Goal: Task Accomplishment & Management: Manage account settings

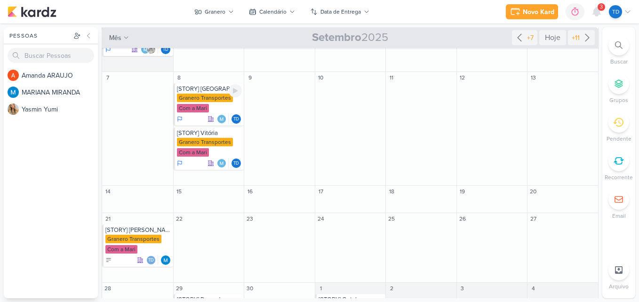
scroll to position [100, 0]
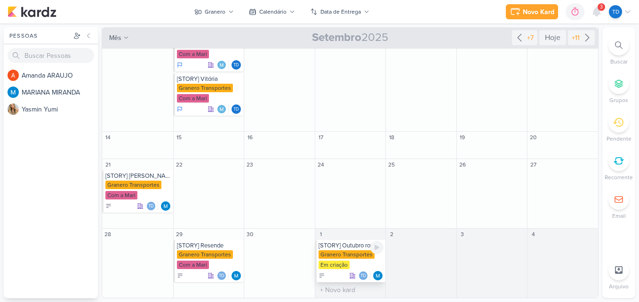
click at [339, 256] on div "Granero Transportes" at bounding box center [347, 254] width 56 height 8
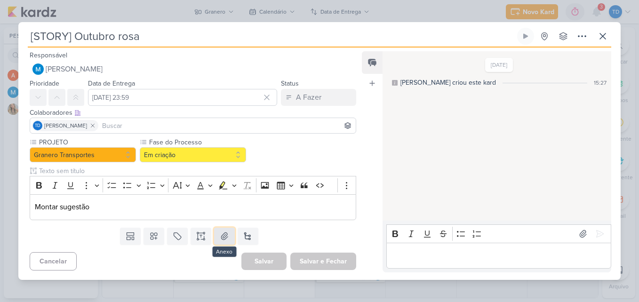
click at [220, 237] on icon at bounding box center [224, 236] width 9 height 9
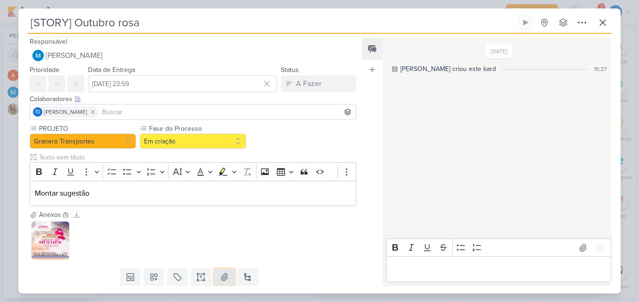
click at [216, 273] on button at bounding box center [224, 277] width 21 height 17
click at [220, 279] on icon at bounding box center [224, 276] width 9 height 9
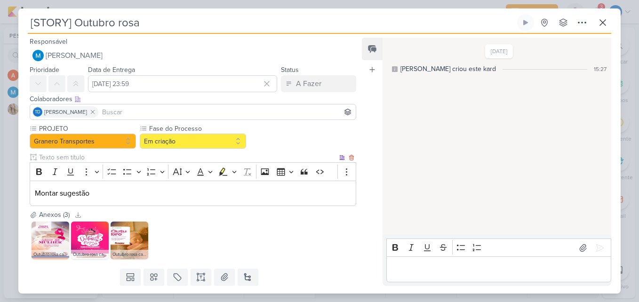
click at [171, 194] on p "Montar sugestão" at bounding box center [193, 193] width 316 height 11
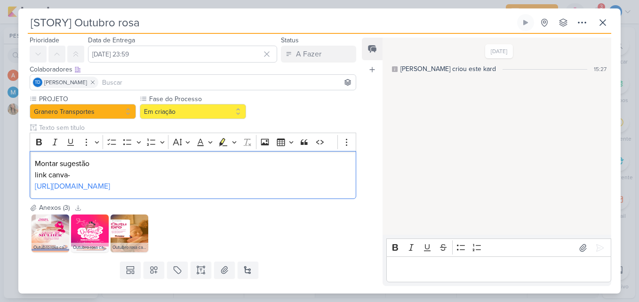
scroll to position [0, 0]
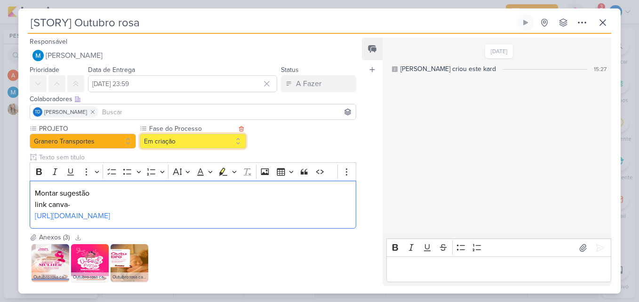
click at [240, 142] on button "Em criação" at bounding box center [193, 141] width 106 height 15
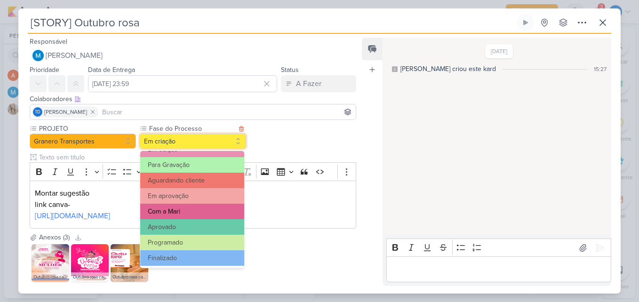
scroll to position [91, 0]
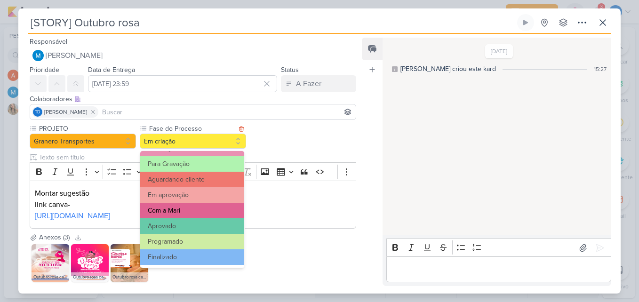
click at [200, 208] on button "Com a Mari" at bounding box center [192, 211] width 104 height 16
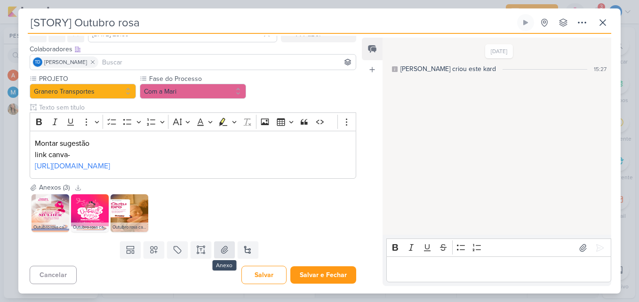
scroll to position [72, 0]
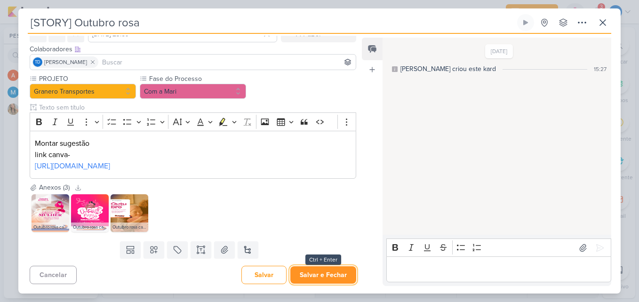
click at [311, 275] on button "Salvar e Fechar" at bounding box center [323, 274] width 66 height 17
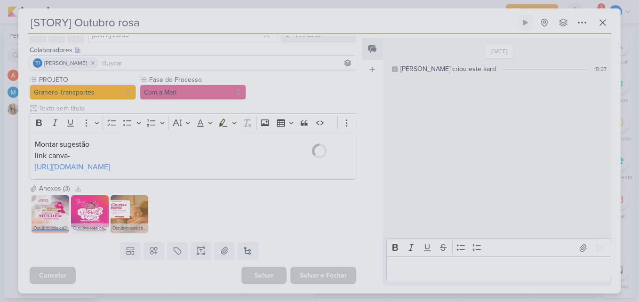
scroll to position [72, 0]
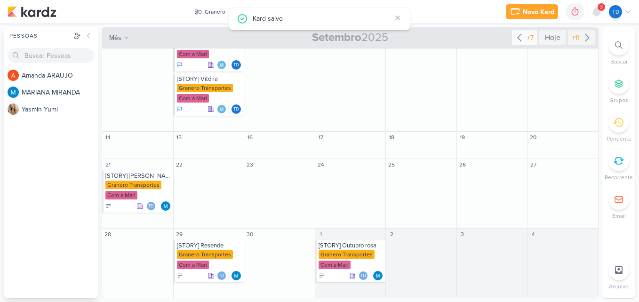
click at [525, 38] on div "+7" at bounding box center [530, 38] width 10 height 10
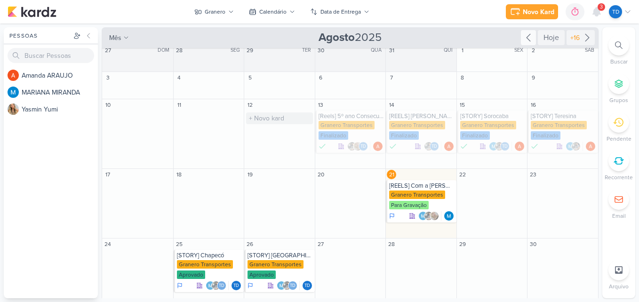
scroll to position [0, 0]
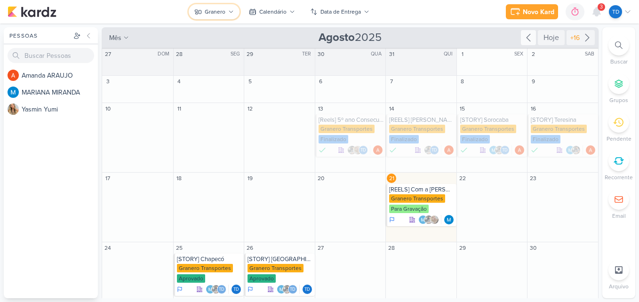
click at [234, 17] on button "Granero" at bounding box center [214, 11] width 51 height 15
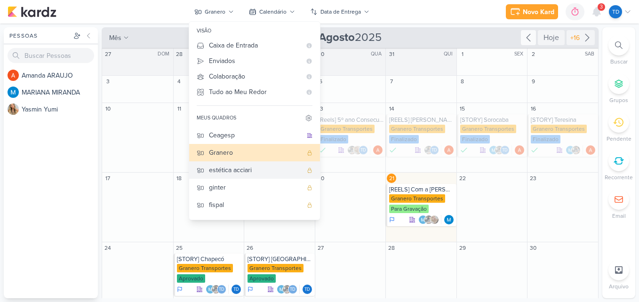
click at [225, 169] on div "estética acciari" at bounding box center [255, 170] width 93 height 10
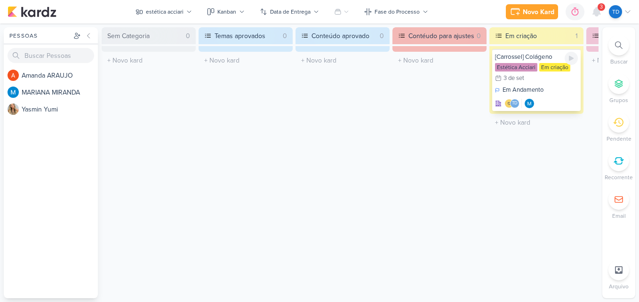
click at [543, 83] on div "Estética Acciari Em criação 3/9 3 de set" at bounding box center [536, 73] width 83 height 21
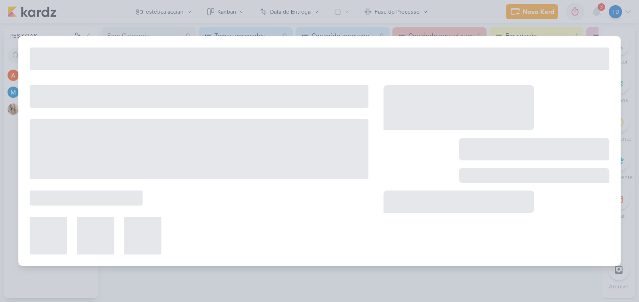
type input "[Carrossel] Colágeno"
type input "[DATE] 23:59"
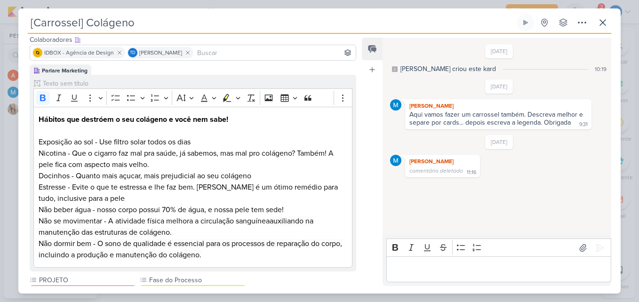
scroll to position [38, 0]
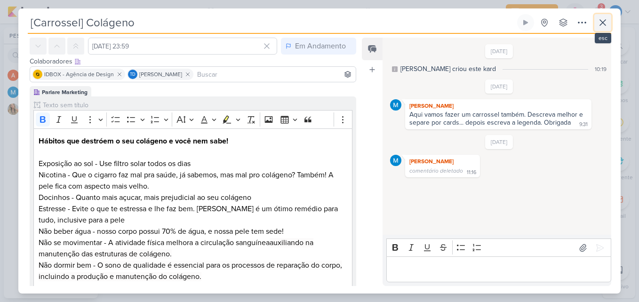
click at [606, 26] on icon at bounding box center [602, 22] width 11 height 11
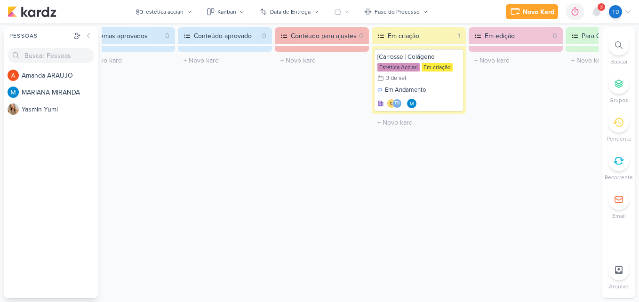
scroll to position [0, 0]
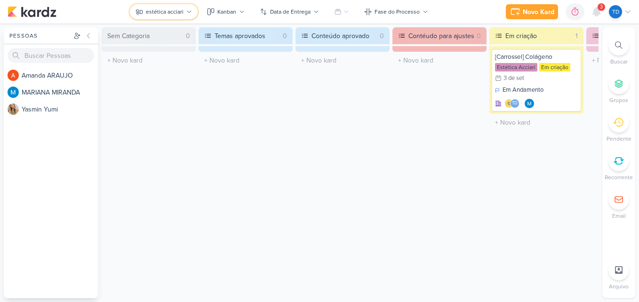
click at [171, 18] on button "estética acciari" at bounding box center [164, 11] width 68 height 15
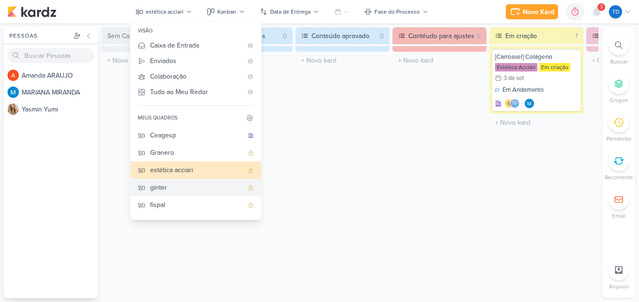
click at [187, 192] on div "ginter" at bounding box center [196, 188] width 93 height 10
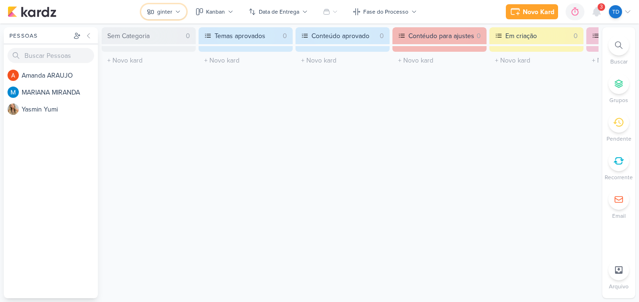
click at [180, 17] on button "ginter" at bounding box center [163, 11] width 45 height 15
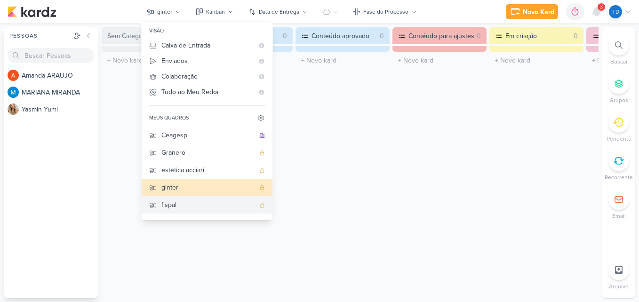
click at [200, 208] on div "fispal" at bounding box center [207, 205] width 93 height 10
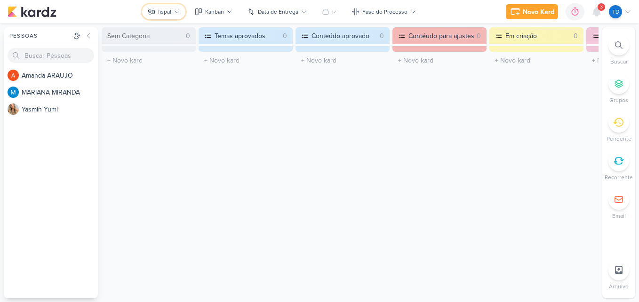
click at [181, 12] on button "fispal" at bounding box center [163, 11] width 43 height 15
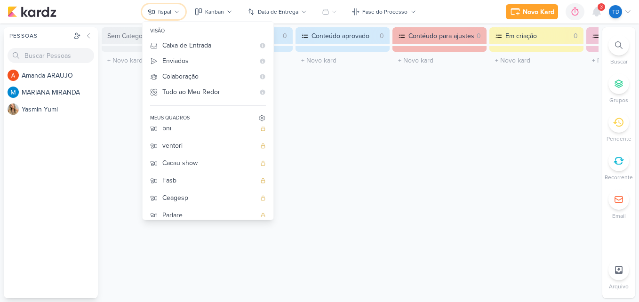
scroll to position [47, 0]
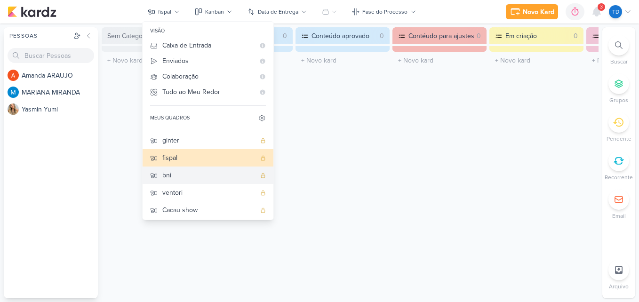
click at [199, 176] on div "bni" at bounding box center [208, 175] width 93 height 10
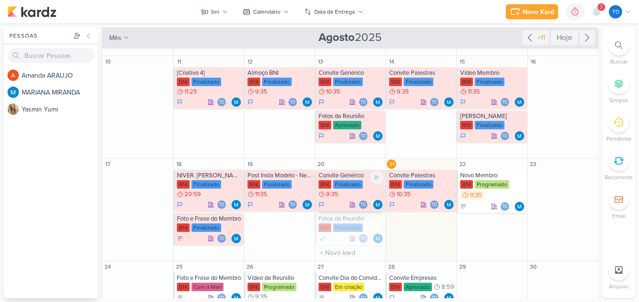
scroll to position [0, 0]
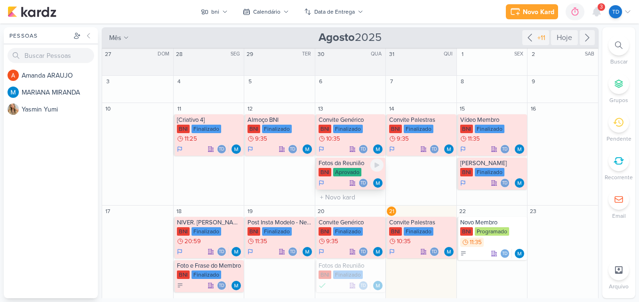
click at [349, 173] on div "Aprovado" at bounding box center [347, 172] width 28 height 8
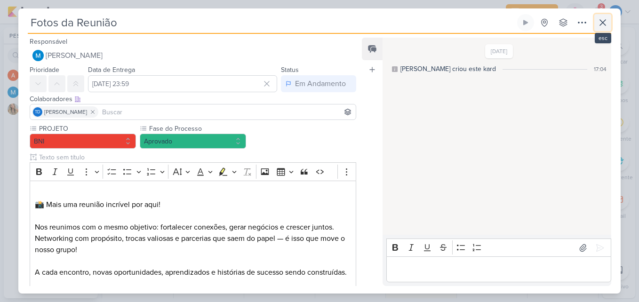
click at [603, 27] on icon at bounding box center [602, 22] width 11 height 11
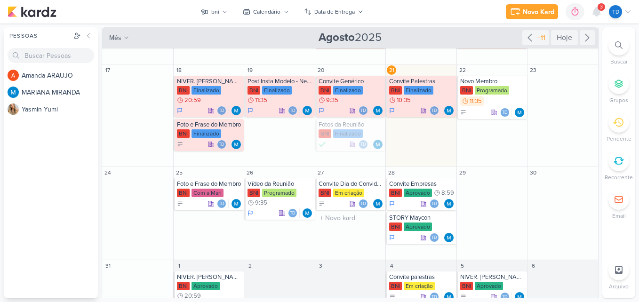
scroll to position [188, 0]
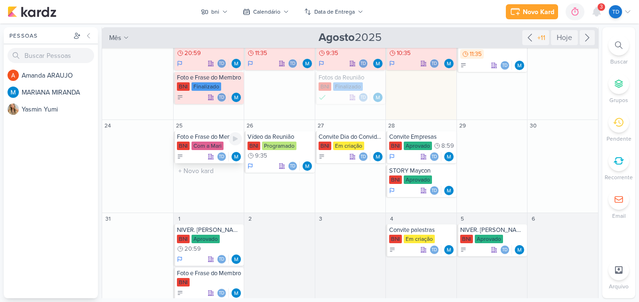
click at [213, 146] on div "Com a Mari" at bounding box center [208, 146] width 32 height 8
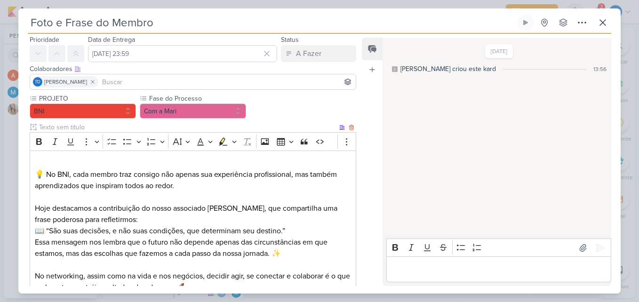
scroll to position [185, 0]
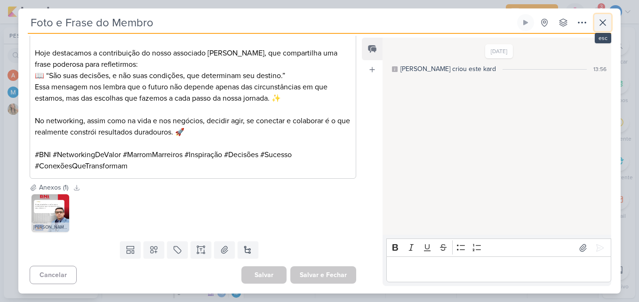
click at [598, 24] on icon at bounding box center [602, 22] width 11 height 11
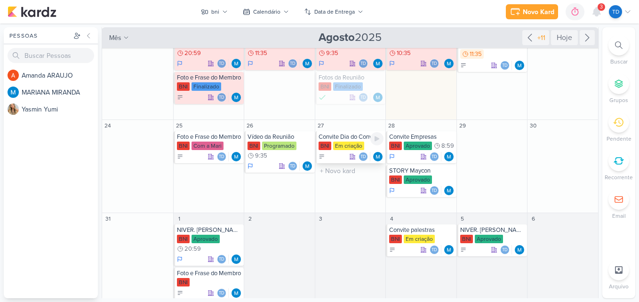
click at [344, 144] on div "Em criação" at bounding box center [348, 146] width 31 height 8
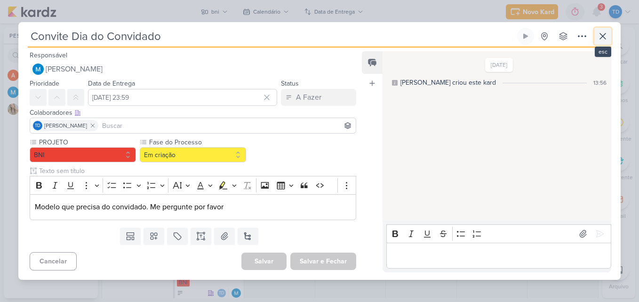
click at [608, 33] on icon at bounding box center [602, 36] width 11 height 11
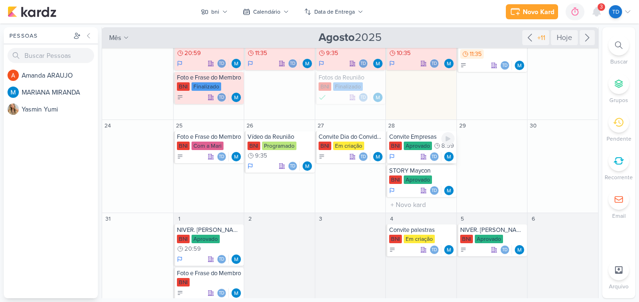
click at [420, 151] on div "BNI Aprovado 8:59" at bounding box center [421, 146] width 65 height 9
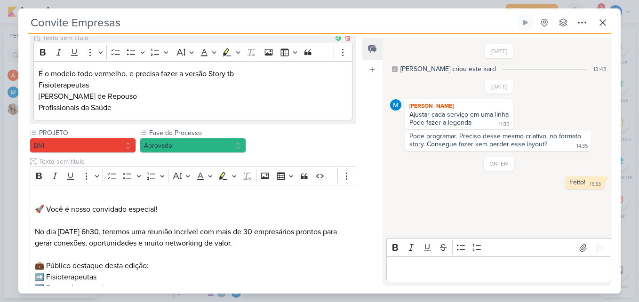
scroll to position [188, 0]
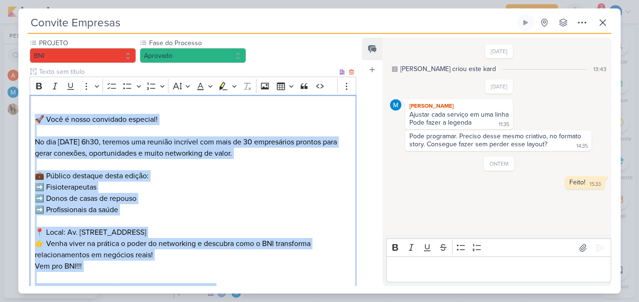
drag, startPoint x: 35, startPoint y: 126, endPoint x: 215, endPoint y: 281, distance: 237.5
click at [217, 281] on div "⁠⁠⁠⁠⁠⁠⁠ 🚀 Você é nosso convidado especial! No dia 04/09, às 6h30, teremos uma r…" at bounding box center [193, 204] width 327 height 218
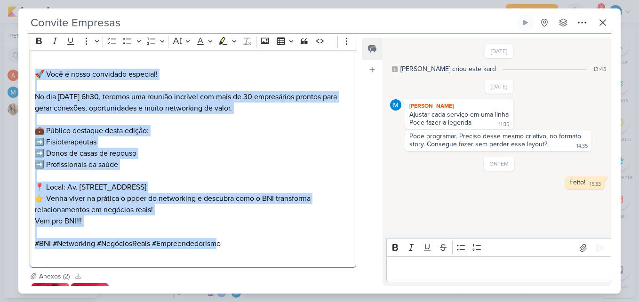
scroll to position [256, 0]
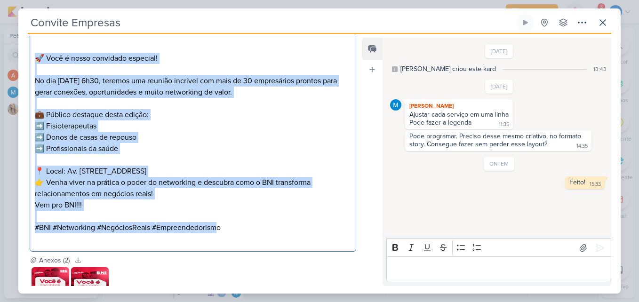
click at [212, 206] on p "Vem pro BNI!!!" at bounding box center [193, 205] width 316 height 11
drag, startPoint x: 228, startPoint y: 226, endPoint x: 25, endPoint y: 54, distance: 266.1
click at [25, 54] on div "Parlare Marketing Clique para tornar o item visível à colaboradores externos Ri…" at bounding box center [189, 62] width 342 height 388
copy div "🚀 Você é nosso convidado especial! No dia 04/09, às 6h30, teremos uma reunião i…"
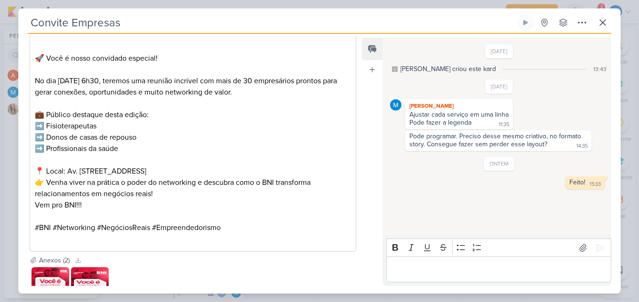
click at [190, 252] on div "Parlare Marketing Clique para tornar o item visível à colaboradores externos Ri…" at bounding box center [189, 62] width 342 height 388
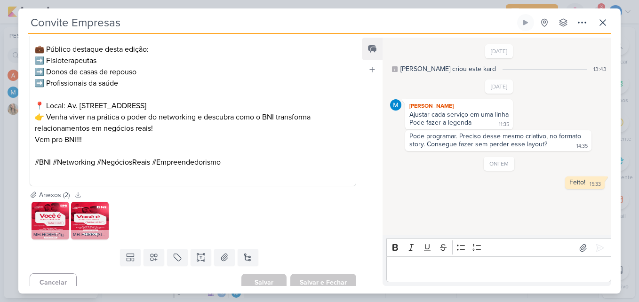
scroll to position [329, 0]
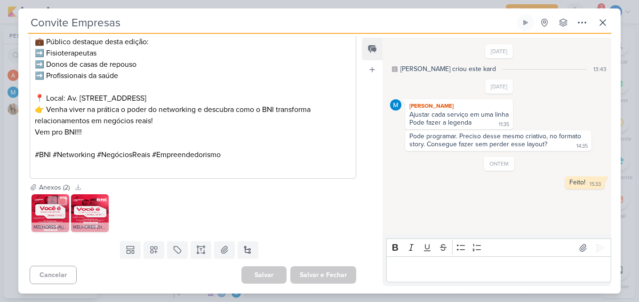
click at [45, 216] on img at bounding box center [51, 213] width 38 height 38
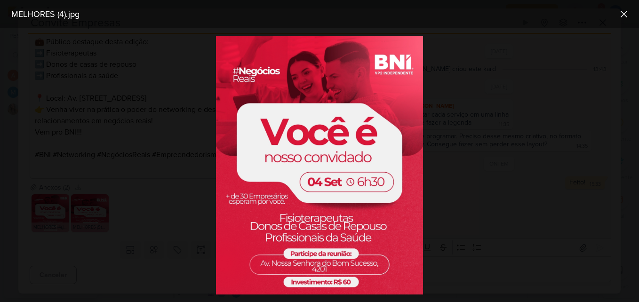
click at [138, 210] on div at bounding box center [319, 165] width 639 height 274
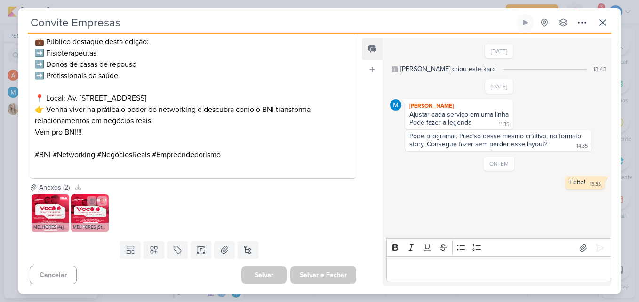
click at [95, 218] on img at bounding box center [90, 213] width 38 height 38
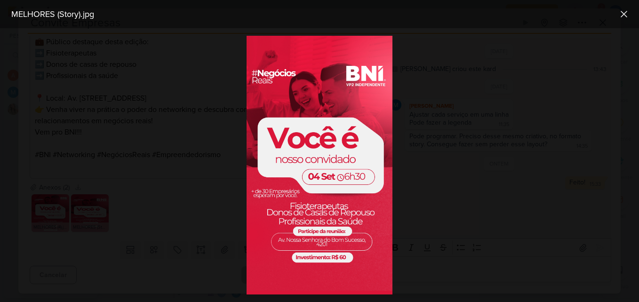
click at [114, 177] on div at bounding box center [319, 165] width 639 height 274
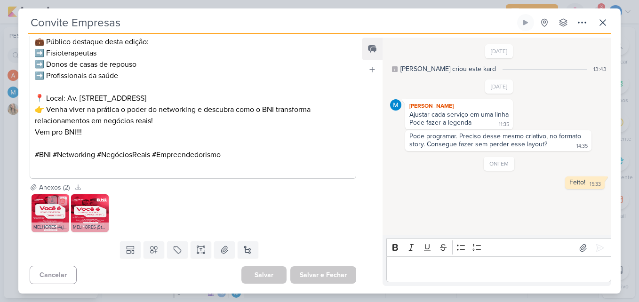
click at [45, 213] on img at bounding box center [51, 213] width 38 height 38
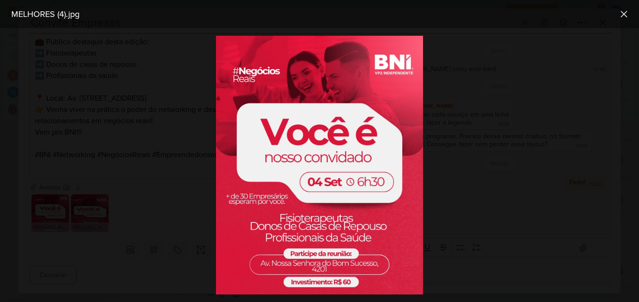
click at [187, 101] on div at bounding box center [319, 165] width 639 height 274
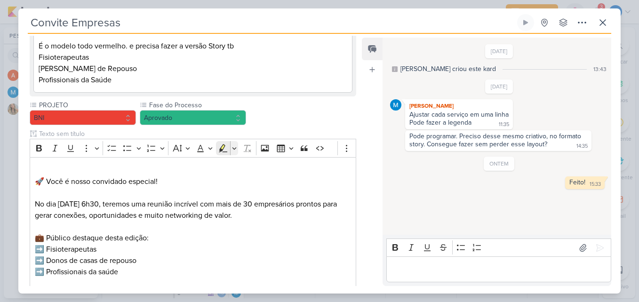
scroll to position [141, 0]
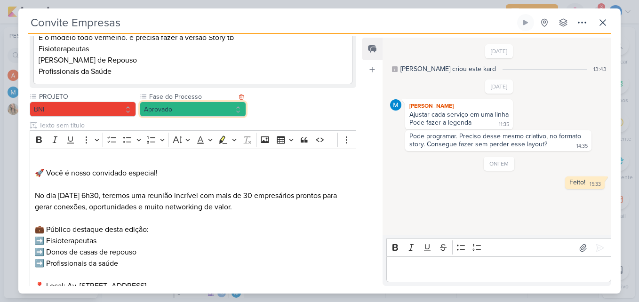
click at [228, 112] on button "Aprovado" at bounding box center [193, 109] width 106 height 15
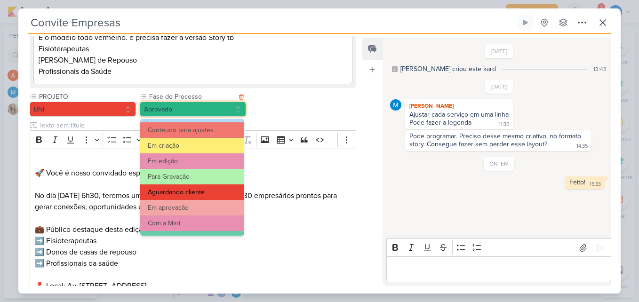
scroll to position [91, 0]
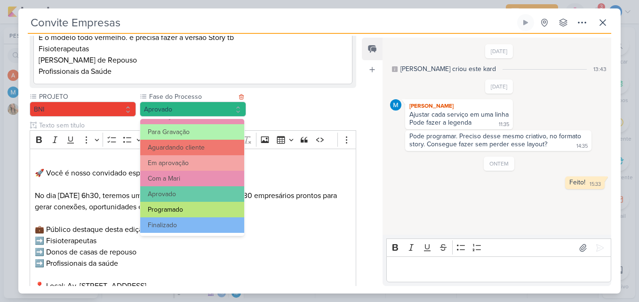
click at [198, 212] on button "Programado" at bounding box center [192, 210] width 104 height 16
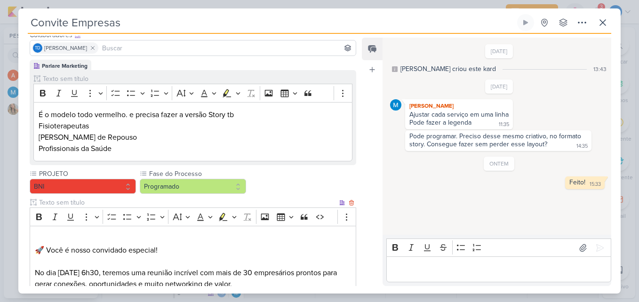
scroll to position [0, 0]
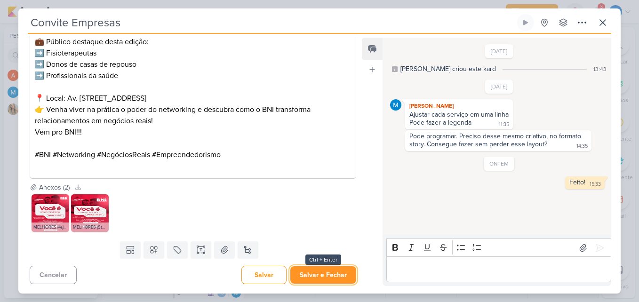
click at [326, 276] on button "Salvar e Fechar" at bounding box center [323, 274] width 66 height 17
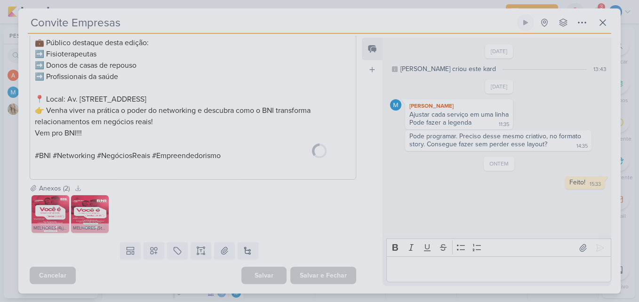
scroll to position [328, 0]
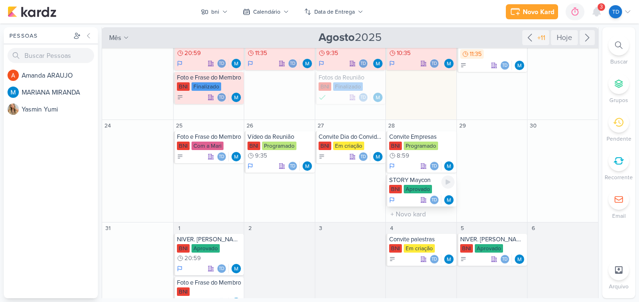
click at [419, 189] on div "Aprovado" at bounding box center [418, 189] width 28 height 8
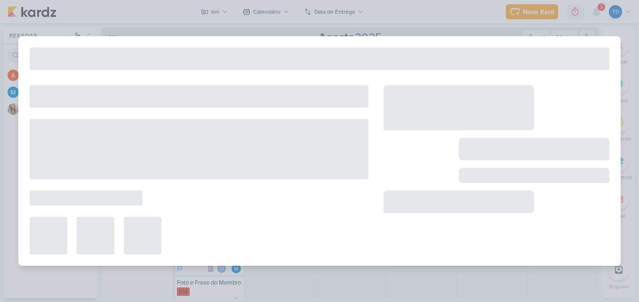
type input "STORY Maycon"
type input "[DATE] 23:59"
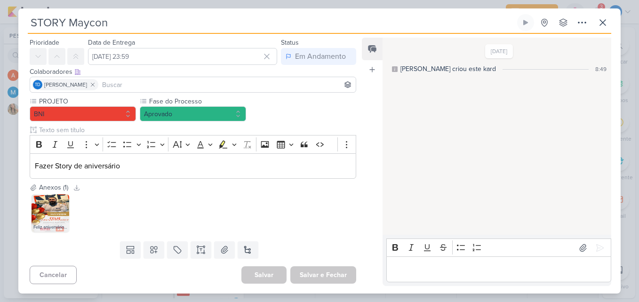
scroll to position [0, 0]
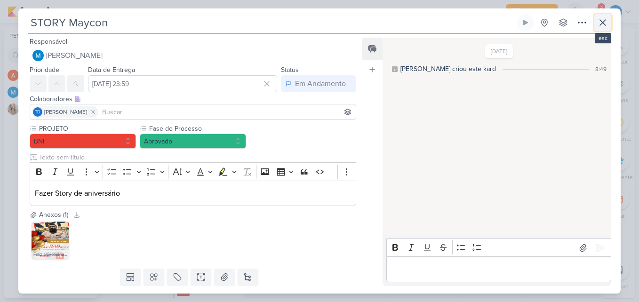
click at [603, 20] on icon at bounding box center [602, 22] width 11 height 11
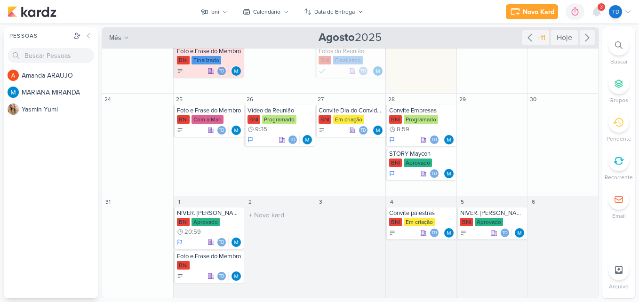
scroll to position [215, 0]
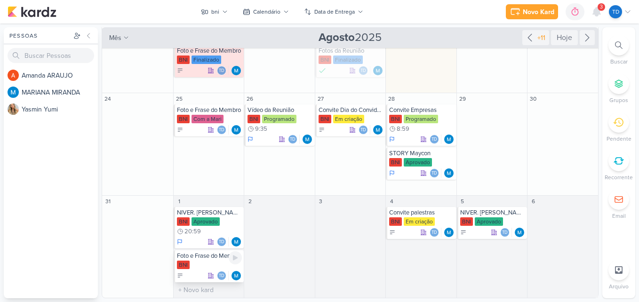
click at [211, 263] on div "BNI" at bounding box center [209, 265] width 65 height 9
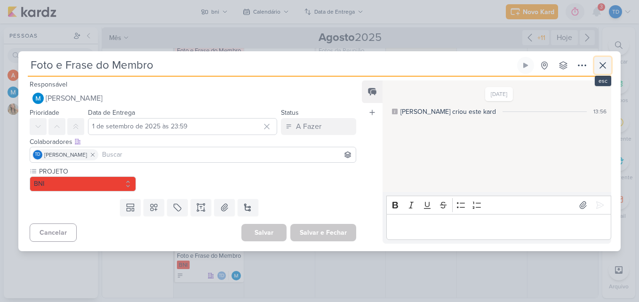
click at [600, 68] on icon at bounding box center [602, 65] width 11 height 11
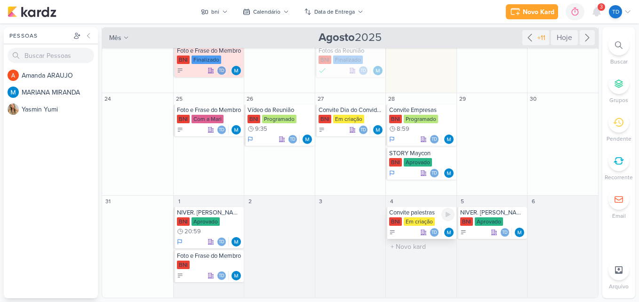
click at [424, 219] on div "Em criação" at bounding box center [419, 221] width 31 height 8
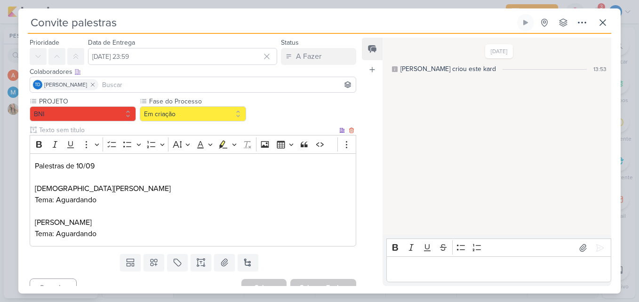
scroll to position [40, 0]
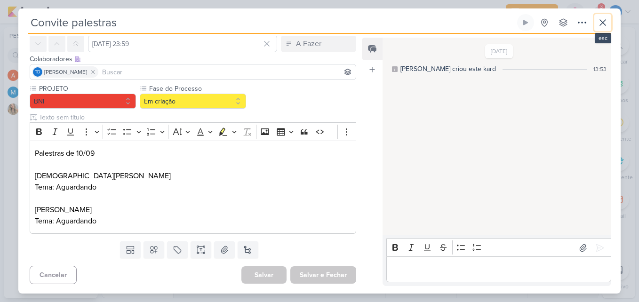
drag, startPoint x: 608, startPoint y: 21, endPoint x: 598, endPoint y: 64, distance: 43.4
click at [608, 22] on icon at bounding box center [602, 22] width 11 height 11
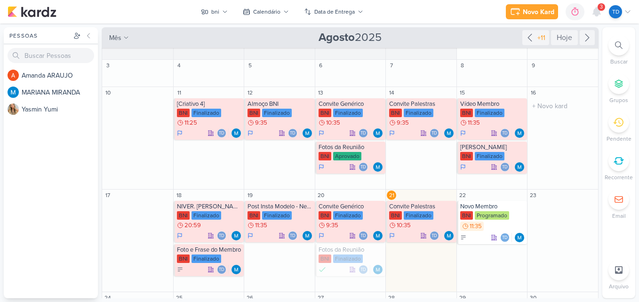
scroll to position [0, 0]
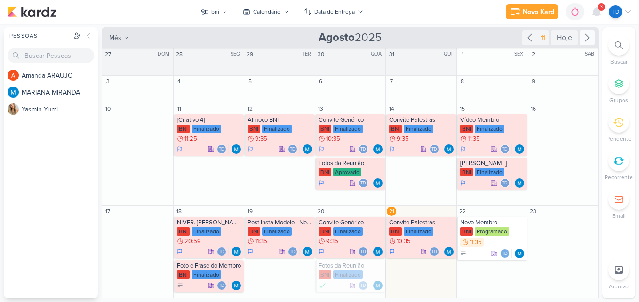
click at [584, 38] on icon at bounding box center [587, 37] width 11 height 11
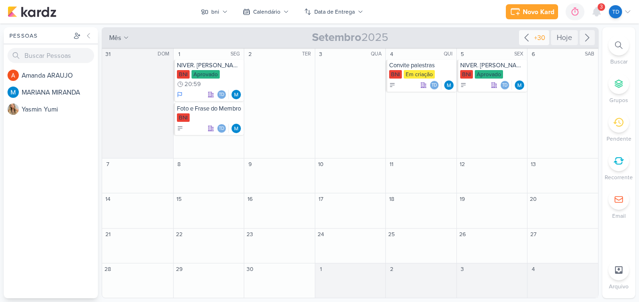
click at [529, 35] on icon at bounding box center [526, 37] width 11 height 11
click at [224, 13] on icon at bounding box center [225, 12] width 6 height 6
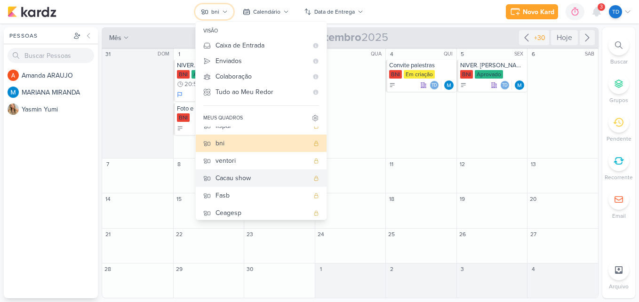
scroll to position [94, 0]
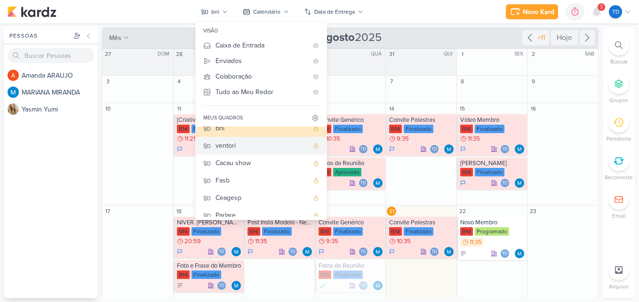
click at [240, 144] on div "ventori" at bounding box center [262, 146] width 93 height 10
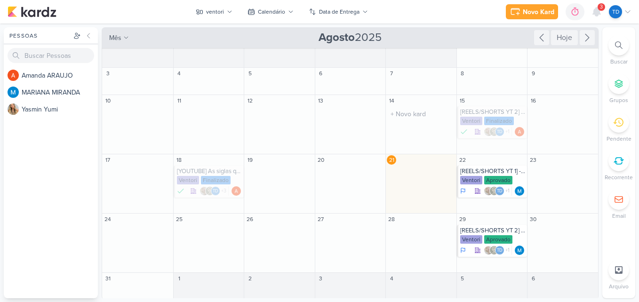
scroll to position [10, 0]
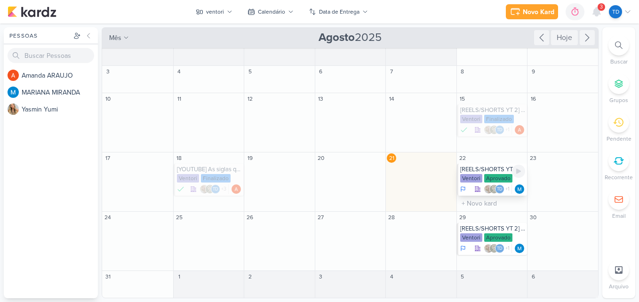
click at [479, 171] on div "[REELS/SHORTS YT 1] - Siglas" at bounding box center [492, 170] width 65 height 8
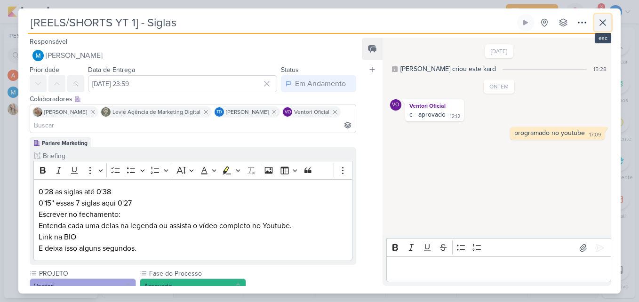
click at [600, 20] on icon at bounding box center [603, 23] width 6 height 6
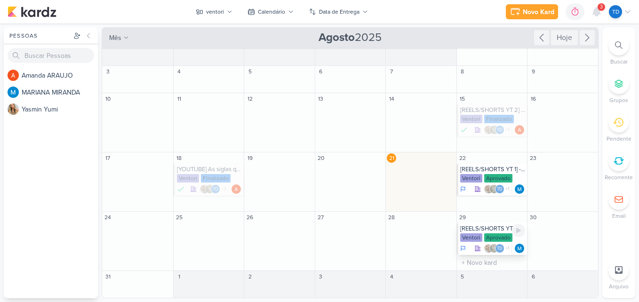
click at [496, 229] on div "[REELS/SHORTS YT 2] - Siglas" at bounding box center [492, 229] width 65 height 8
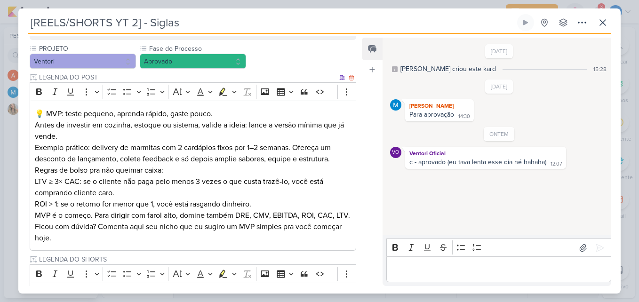
scroll to position [235, 0]
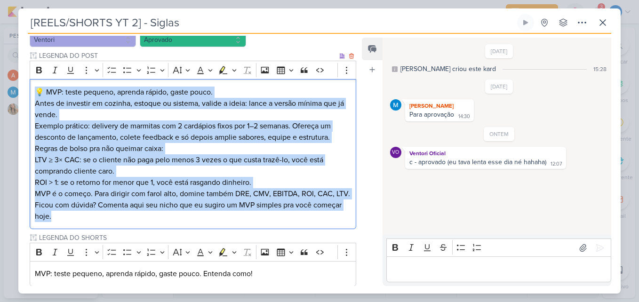
drag, startPoint x: 33, startPoint y: 95, endPoint x: 200, endPoint y: 230, distance: 214.2
click at [200, 229] on div "💡 MVP: teste pequeno, aprenda rápido, gaste pouco. Antes de investir em cozinha…" at bounding box center [193, 154] width 327 height 150
click at [183, 229] on div "💡 MVP: teste pequeno, aprenda rápido, gaste pouco. Antes de investir em cozinha…" at bounding box center [193, 154] width 327 height 150
drag, startPoint x: 47, startPoint y: 220, endPoint x: 32, endPoint y: 90, distance: 131.2
click at [32, 90] on div "💡 MVP: teste pequeno, aprenda rápido, gaste pouco. Antes de investir em cozinha…" at bounding box center [193, 154] width 327 height 150
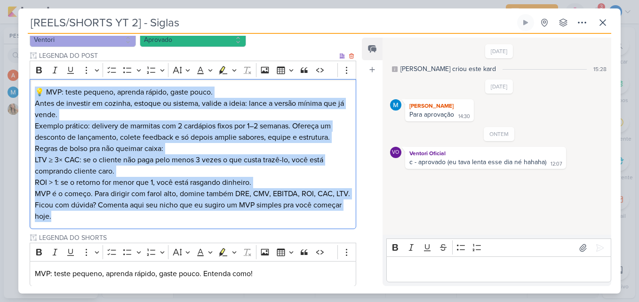
copy div "💡 MVP: teste pequeno, aprenda rápido, gaste pouco. Antes de investir em cozinha…"
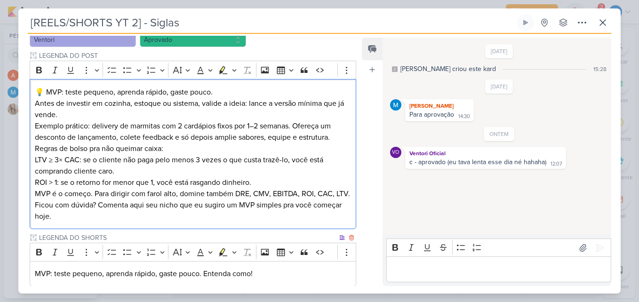
click at [112, 243] on input "LEGENDA DO SHORTS" at bounding box center [187, 238] width 300 height 10
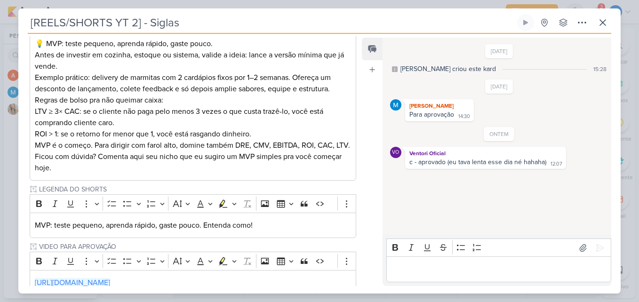
scroll to position [368, 0]
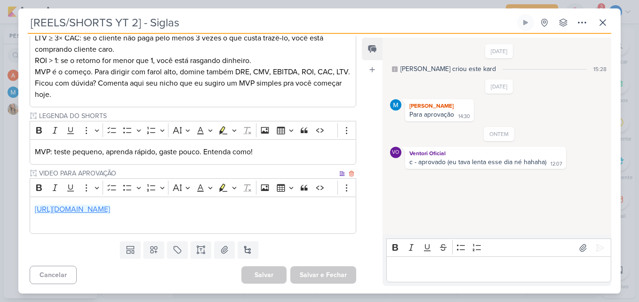
click at [110, 205] on link "https://drive.google.com/drive/folders/1blV2sD2QYBadIaI-r414L2ITDWl-SAkK" at bounding box center [72, 209] width 75 height 9
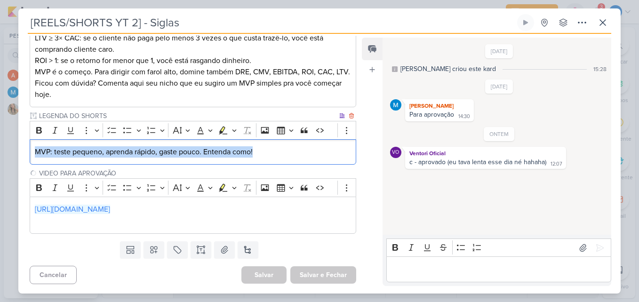
drag, startPoint x: 36, startPoint y: 150, endPoint x: 284, endPoint y: 149, distance: 248.0
click at [284, 149] on p "MVP: teste pequeno, aprenda rápido, gaste pouco. Entenda como!" at bounding box center [193, 151] width 316 height 11
copy p "MVP: teste pequeno, aprenda rápido, gaste pouco. Entenda como!"
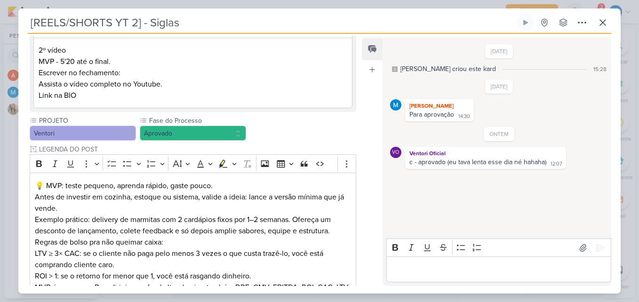
scroll to position [39, 0]
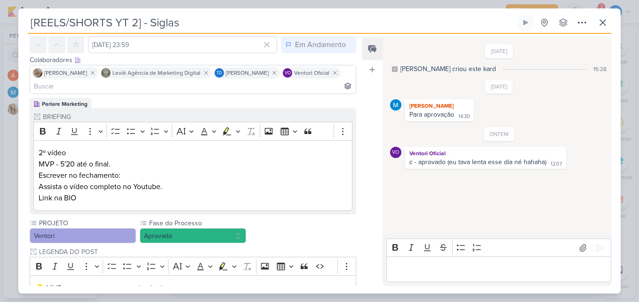
click at [461, 272] on p "Editor editing area: main" at bounding box center [498, 269] width 215 height 11
click at [602, 27] on icon at bounding box center [602, 22] width 11 height 11
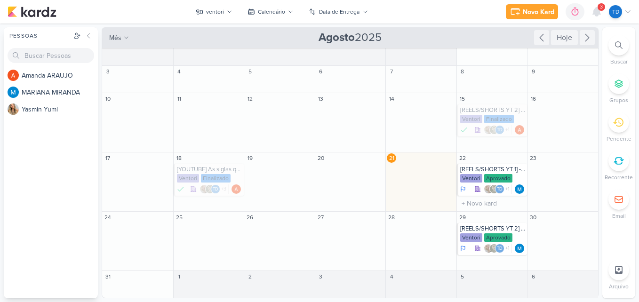
click at [482, 160] on div "22" at bounding box center [492, 157] width 71 height 11
click at [485, 168] on div "[REELS/SHORTS YT 1] - Siglas" at bounding box center [492, 170] width 65 height 8
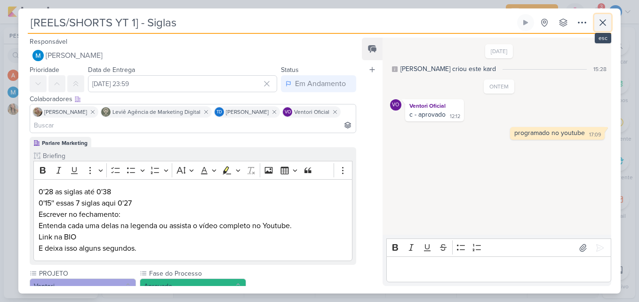
click at [601, 24] on icon at bounding box center [603, 23] width 6 height 6
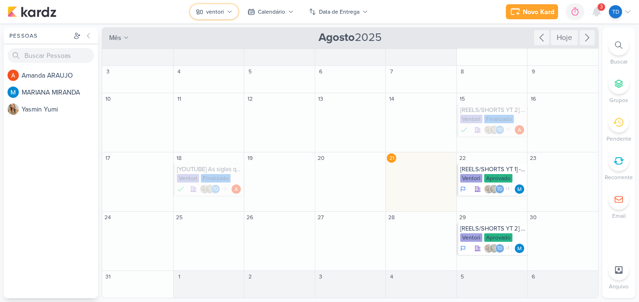
click at [216, 12] on div "ventori" at bounding box center [215, 12] width 18 height 8
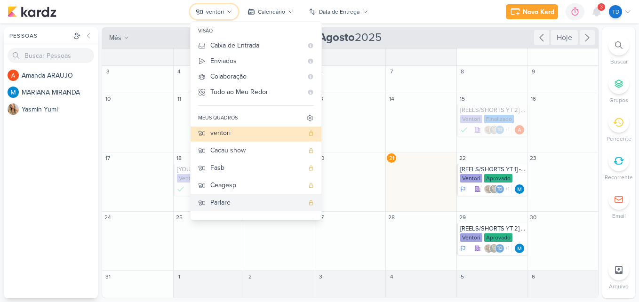
scroll to position [119, 0]
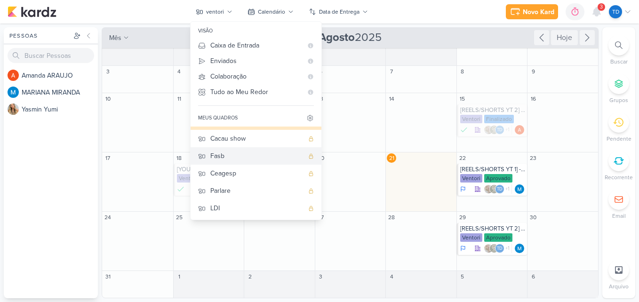
click at [236, 154] on div "Fasb" at bounding box center [256, 156] width 93 height 10
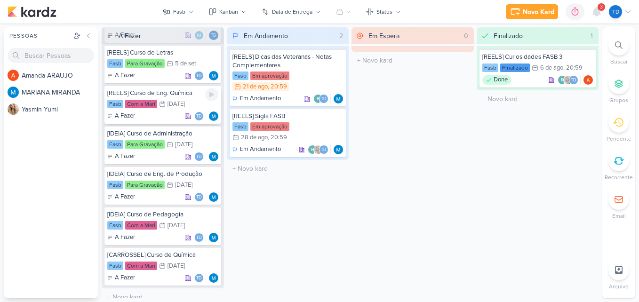
scroll to position [47, 0]
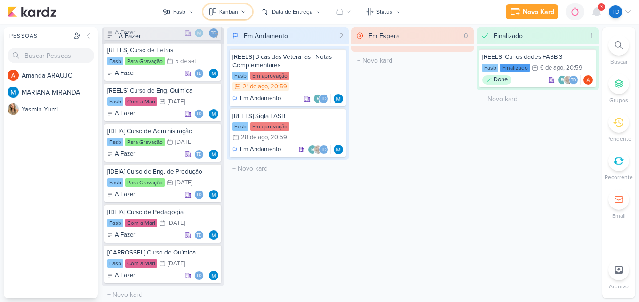
click at [221, 6] on button "Kanban" at bounding box center [227, 11] width 49 height 15
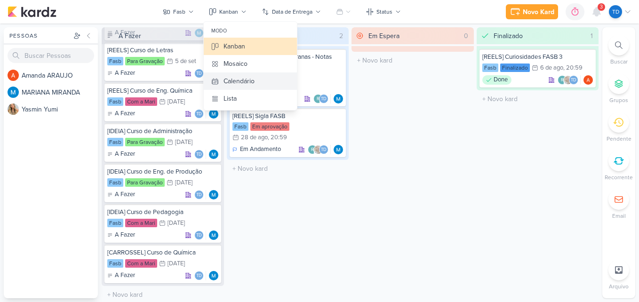
click at [246, 83] on div "Calendário" at bounding box center [239, 81] width 31 height 10
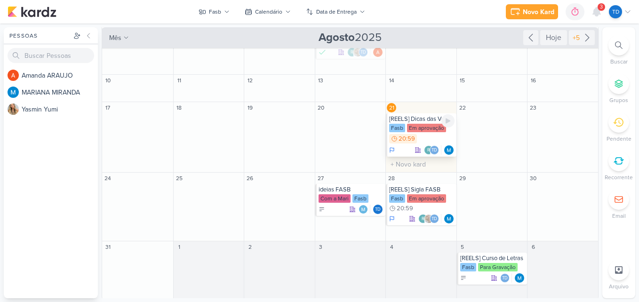
scroll to position [72, 0]
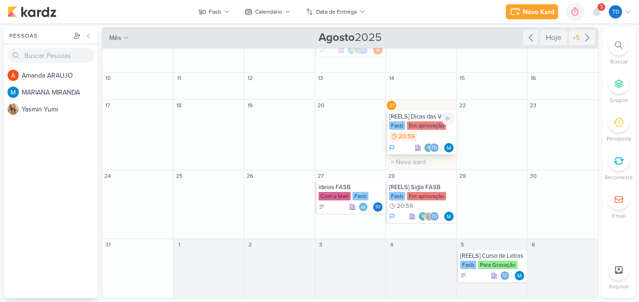
click at [423, 123] on div "Em aprovação" at bounding box center [426, 125] width 39 height 8
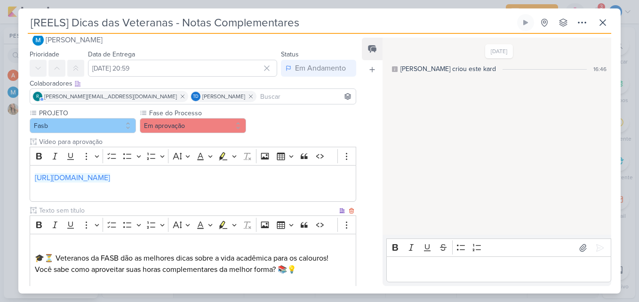
scroll to position [0, 0]
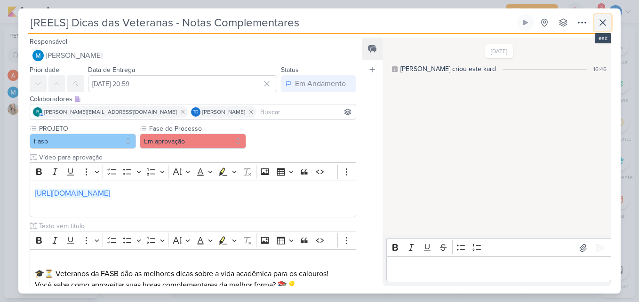
click at [600, 22] on icon at bounding box center [602, 22] width 11 height 11
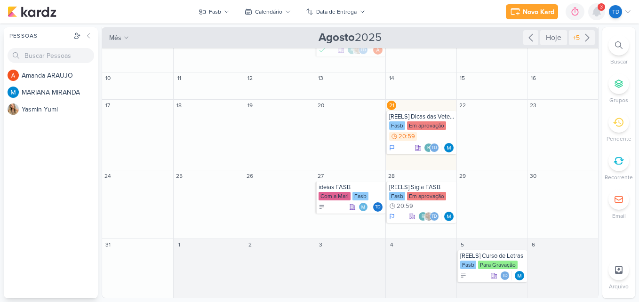
click at [596, 7] on icon at bounding box center [596, 11] width 11 height 11
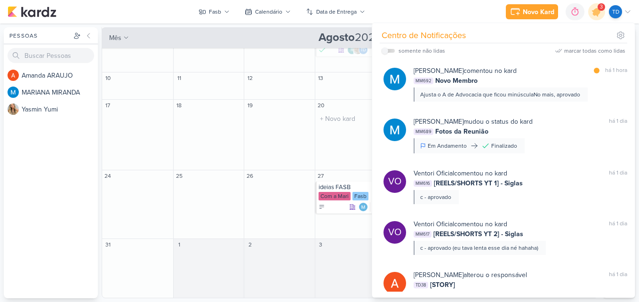
click at [353, 141] on div "20 O título do kard deve ter menos que 100 caracteres" at bounding box center [350, 135] width 71 height 71
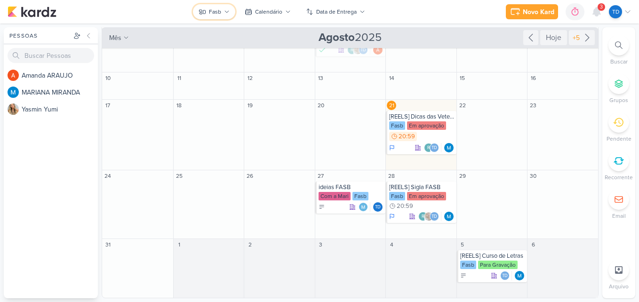
click at [228, 14] on icon at bounding box center [227, 12] width 6 height 6
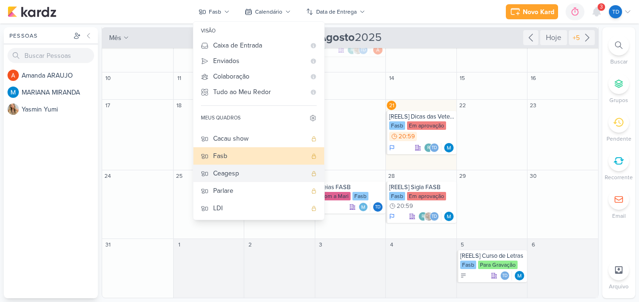
click at [258, 176] on div "Ceagesp" at bounding box center [259, 173] width 93 height 10
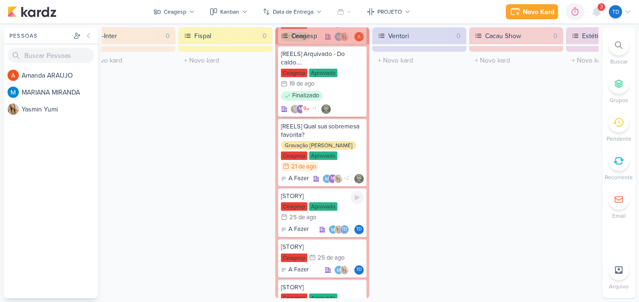
scroll to position [138, 0]
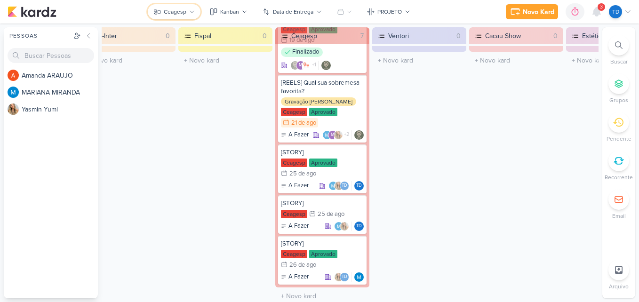
click at [176, 15] on div "Ceagesp" at bounding box center [175, 12] width 23 height 8
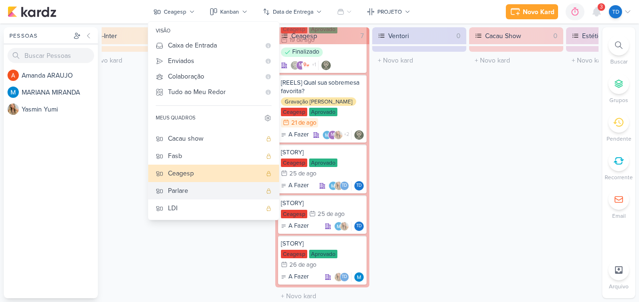
click at [212, 196] on div "Parlare" at bounding box center [214, 191] width 93 height 10
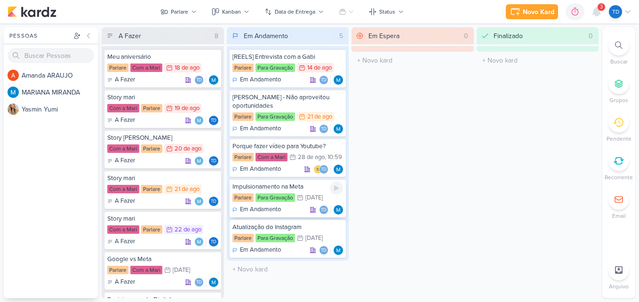
click at [289, 192] on div "Impulsionamento na Meta Parlare Para Gravação 30/8 30 de ago Em Andamento Td" at bounding box center [288, 198] width 117 height 39
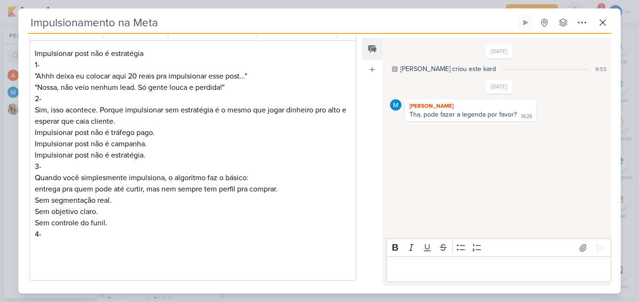
scroll to position [256, 0]
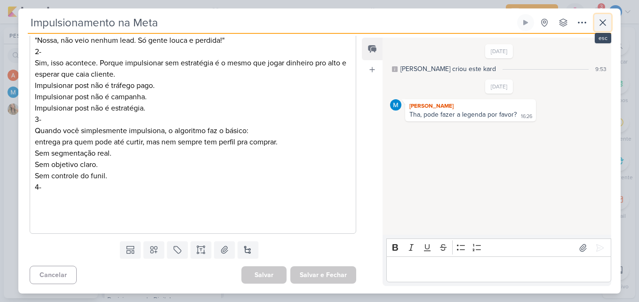
click at [595, 22] on button at bounding box center [602, 22] width 17 height 17
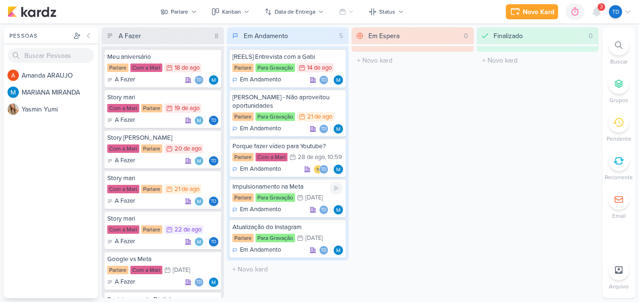
click at [280, 216] on div "Impulsionamento na Meta Parlare Para Gravação 30/8 30 de ago Em Andamento Td" at bounding box center [288, 198] width 117 height 39
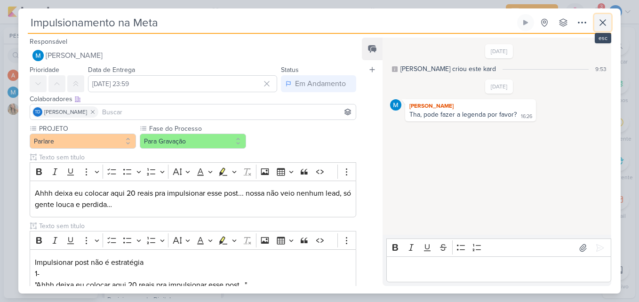
click at [600, 22] on icon at bounding box center [602, 22] width 11 height 11
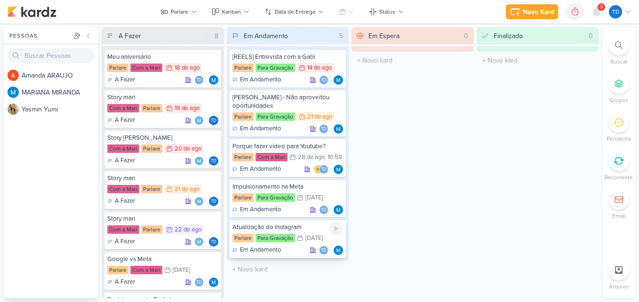
click at [289, 235] on div "Para Gravação" at bounding box center [276, 238] width 40 height 8
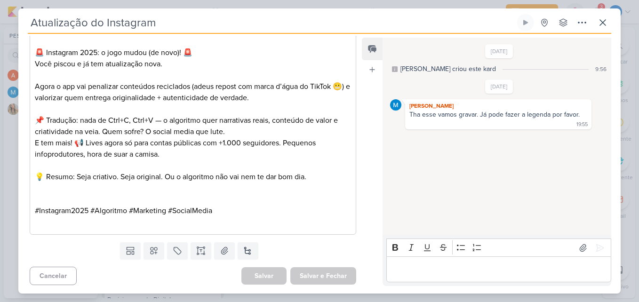
scroll to position [344, 0]
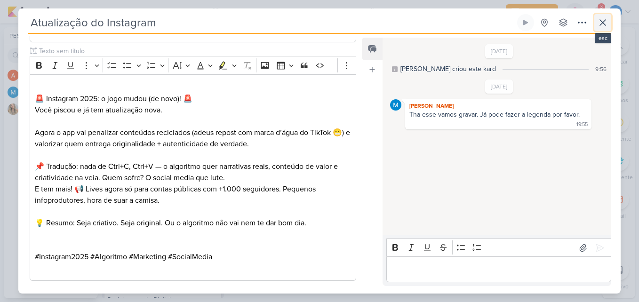
click at [607, 18] on icon at bounding box center [602, 22] width 11 height 11
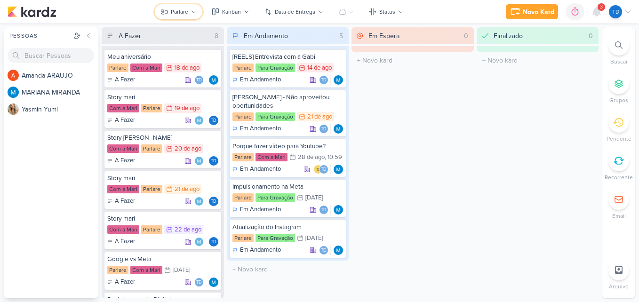
click at [195, 12] on icon at bounding box center [194, 12] width 4 height 2
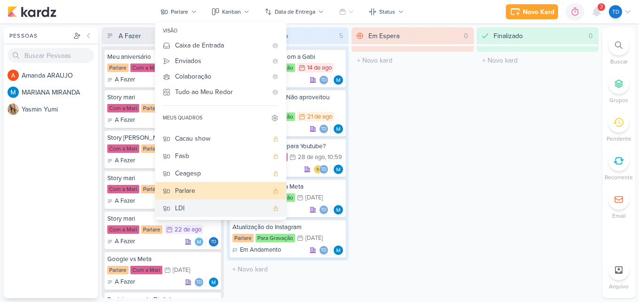
click at [209, 208] on div "LDI" at bounding box center [221, 208] width 93 height 10
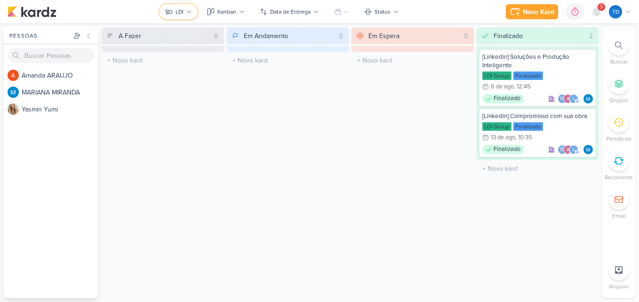
click at [195, 11] on button "LDI" at bounding box center [179, 11] width 38 height 15
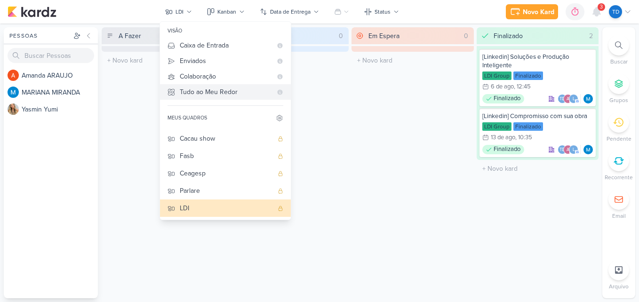
click at [223, 91] on div "Tudo ao Meu Redor" at bounding box center [226, 92] width 92 height 10
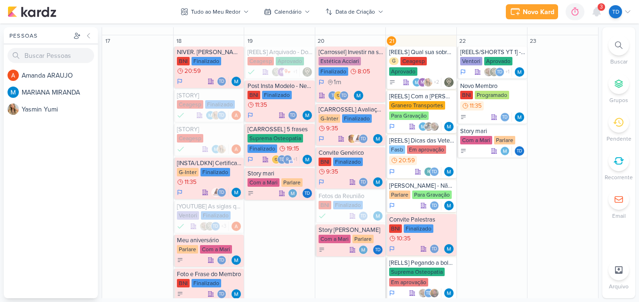
scroll to position [376, 0]
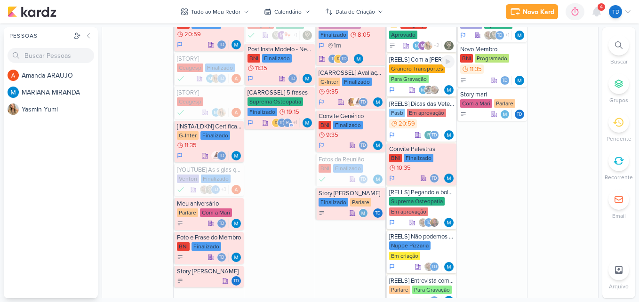
scroll to position [376, 0]
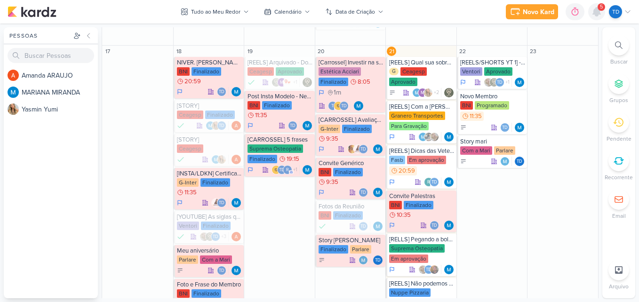
click at [599, 11] on icon at bounding box center [597, 12] width 8 height 8
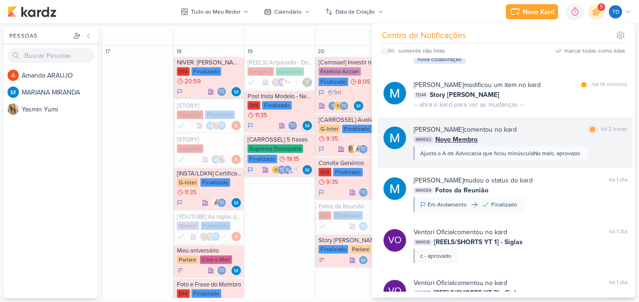
scroll to position [47, 0]
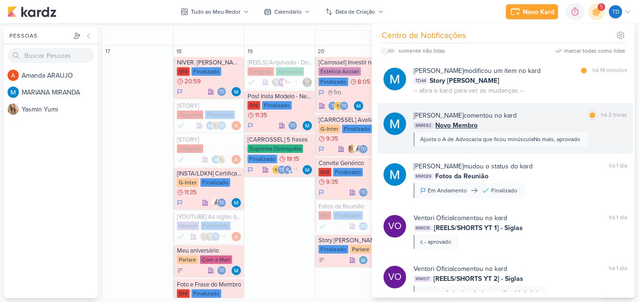
click at [555, 122] on div "MM692 Novo Membro" at bounding box center [521, 125] width 214 height 10
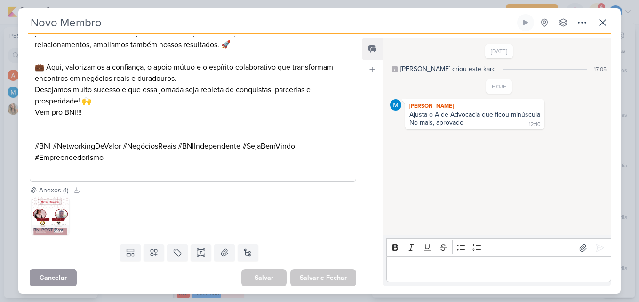
scroll to position [334, 0]
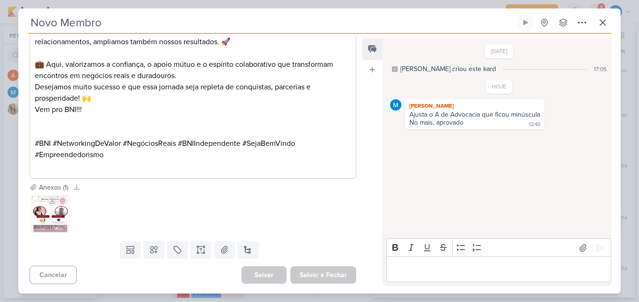
click at [49, 221] on img at bounding box center [51, 213] width 38 height 38
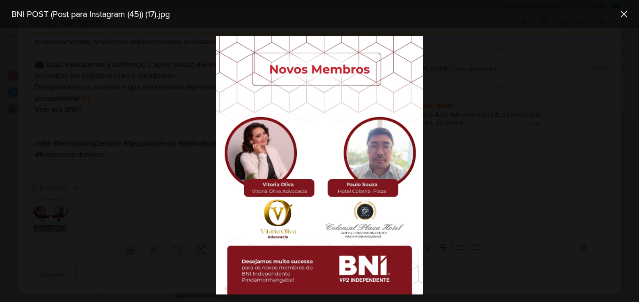
click at [188, 194] on div at bounding box center [319, 165] width 639 height 274
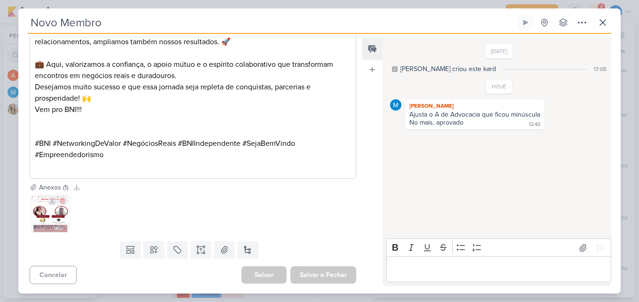
click at [52, 214] on img at bounding box center [51, 213] width 38 height 38
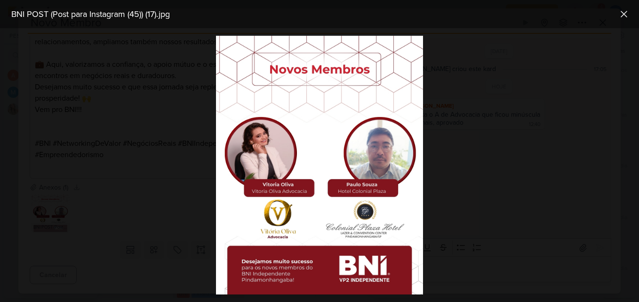
click at [184, 192] on div at bounding box center [319, 165] width 639 height 274
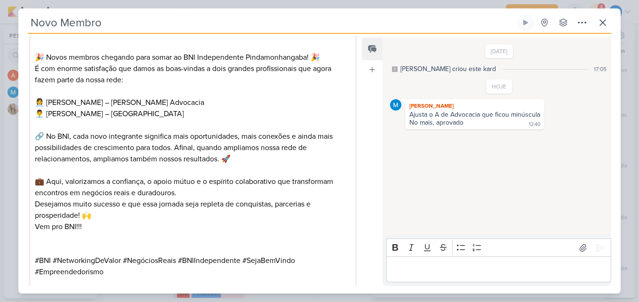
scroll to position [4, 0]
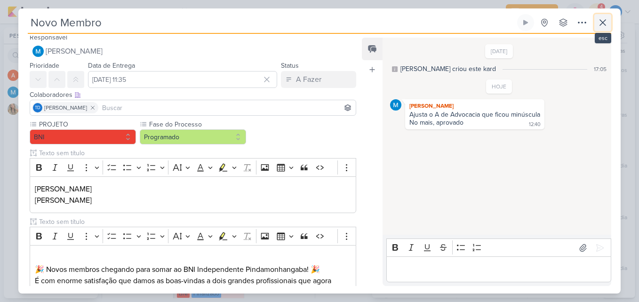
click at [605, 25] on icon at bounding box center [603, 23] width 6 height 6
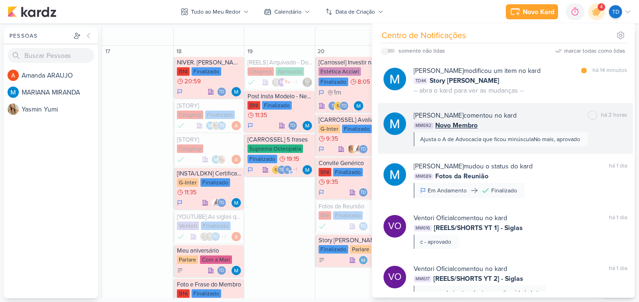
scroll to position [0, 0]
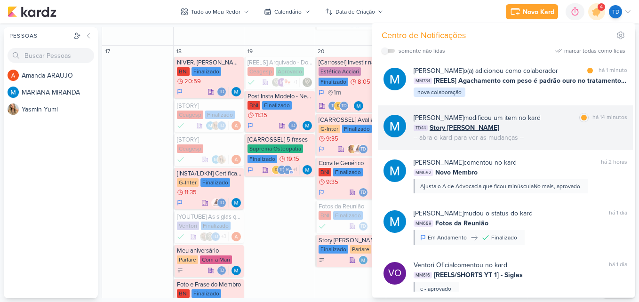
click at [547, 140] on div "MARIANA MIRANDA modificou um item no kard marcar como lida há 14 minutos TD44 S…" at bounding box center [521, 128] width 214 height 30
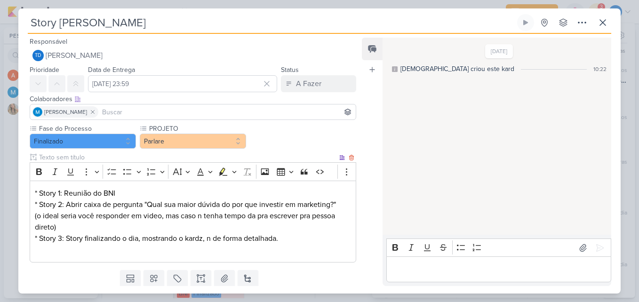
scroll to position [29, 0]
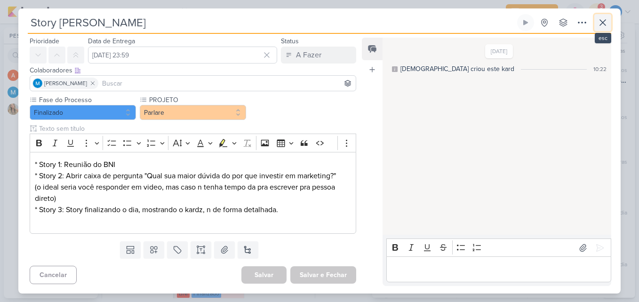
click at [607, 25] on icon at bounding box center [602, 22] width 11 height 11
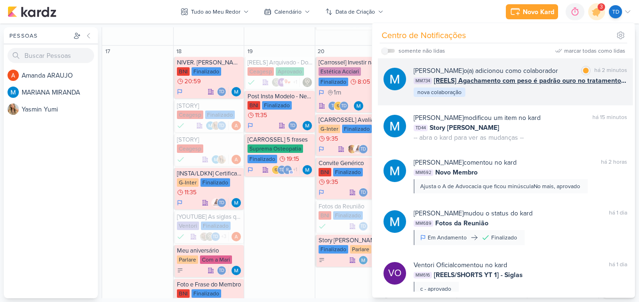
click at [536, 96] on div "MARIANA MIRANDA o(a) adicionou como colaborador marcar como lida há 2 minutos M…" at bounding box center [521, 82] width 214 height 32
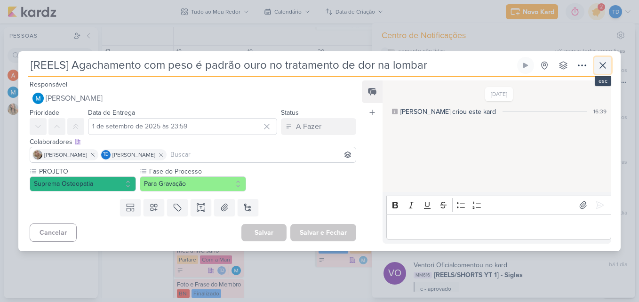
click at [608, 61] on icon at bounding box center [602, 65] width 11 height 11
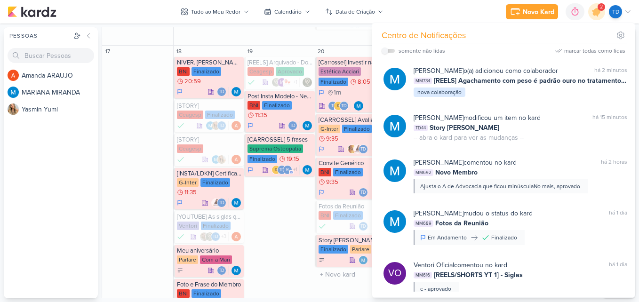
click at [350, 54] on div "20" at bounding box center [350, 51] width 71 height 11
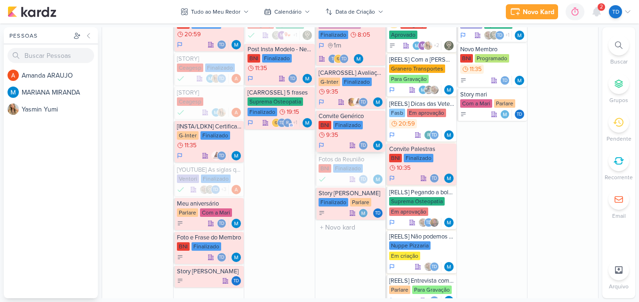
scroll to position [376, 0]
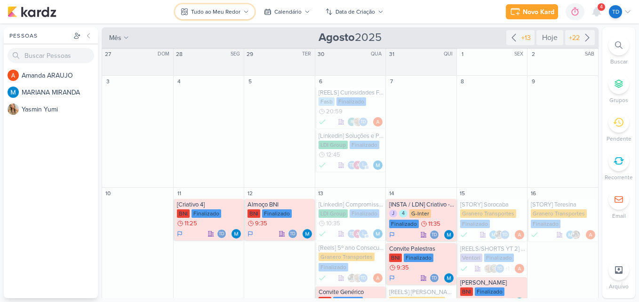
click at [235, 10] on div "Tudo ao Meu Redor" at bounding box center [215, 12] width 49 height 8
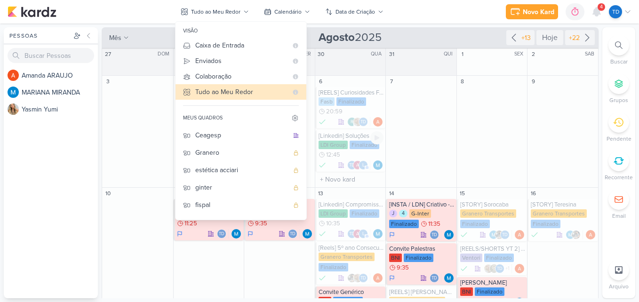
click at [382, 128] on div "[REELS] Curiosidades FASB 3 Fasb Finalizado 20:59 r" at bounding box center [350, 129] width 71 height 85
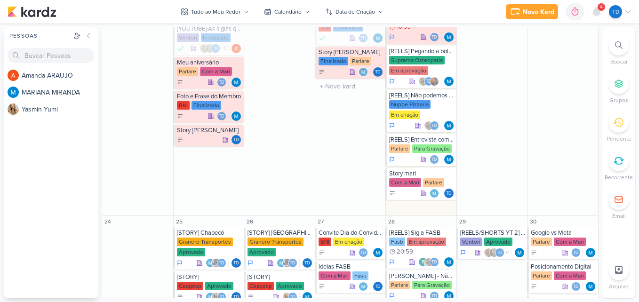
scroll to position [706, 0]
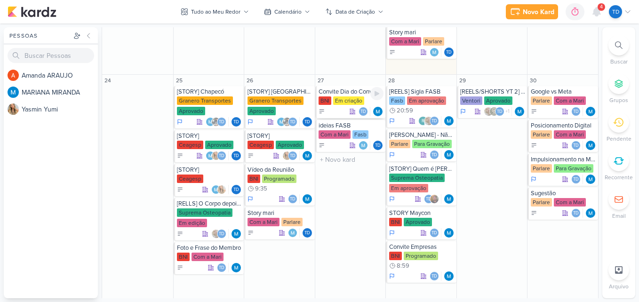
click at [329, 95] on div "Convite Dia do Convidado" at bounding box center [351, 92] width 65 height 8
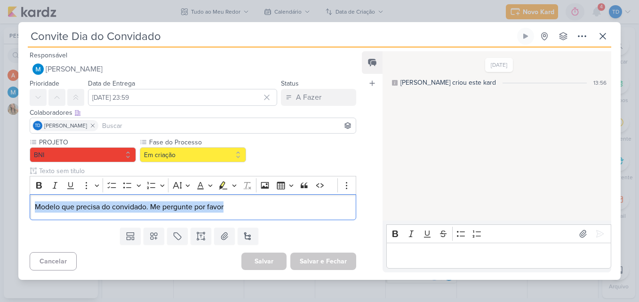
drag, startPoint x: 246, startPoint y: 208, endPoint x: 17, endPoint y: 203, distance: 228.7
click at [13, 216] on div "Convite Dia do Convidado Criado por MARIANA" at bounding box center [319, 151] width 639 height 302
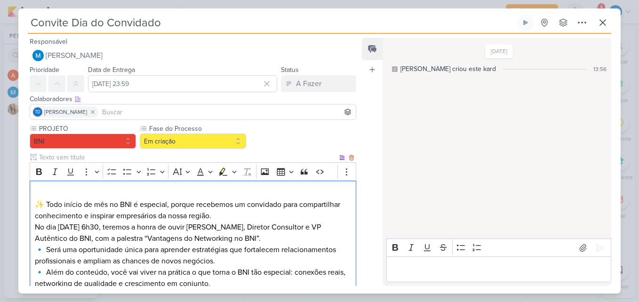
scroll to position [104, 0]
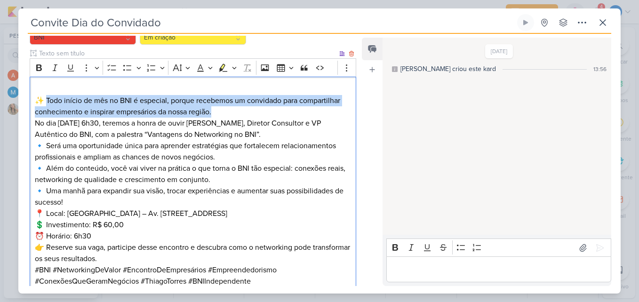
drag, startPoint x: 224, startPoint y: 113, endPoint x: 47, endPoint y: 101, distance: 177.4
click at [47, 101] on p "✨ Todo início de mês no BNI é especial, porque recebemos um convidado para comp…" at bounding box center [193, 101] width 316 height 34
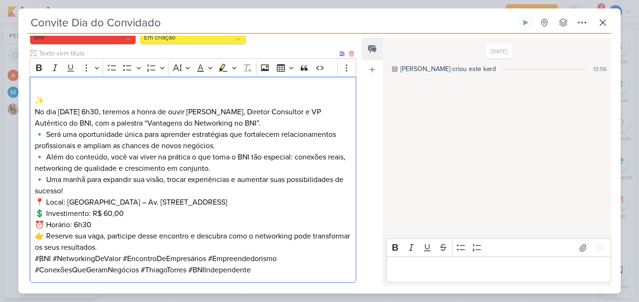
click at [35, 110] on p "No dia [DATE] 6h30, teremos a honra de ouvir [PERSON_NAME], Diretor Consultor e…" at bounding box center [193, 117] width 316 height 23
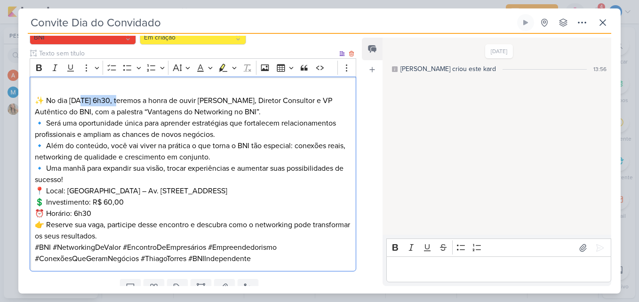
drag, startPoint x: 122, startPoint y: 101, endPoint x: 82, endPoint y: 99, distance: 40.0
click at [82, 99] on p "✨ No dia [DATE] 6h30, teremos a honra de ouvir [PERSON_NAME], Diretor Consultor…" at bounding box center [193, 101] width 316 height 34
click at [263, 112] on p "✨ No dia 03, às 6h30, teremos a honra de ouvir [PERSON_NAME], Diretor Consultor…" at bounding box center [193, 101] width 316 height 34
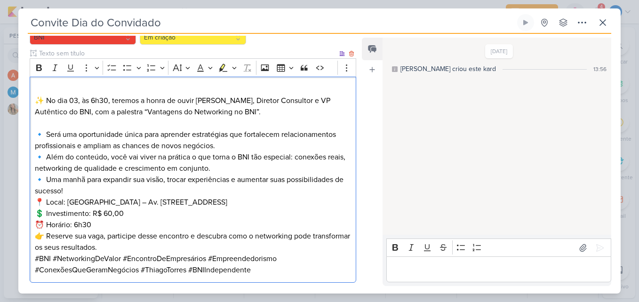
click at [110, 191] on p "🔹 Será uma oportunidade única para aprender estratégias que fortalecem relacion…" at bounding box center [193, 163] width 316 height 68
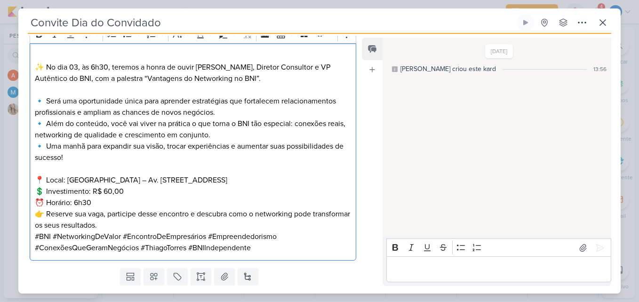
scroll to position [151, 0]
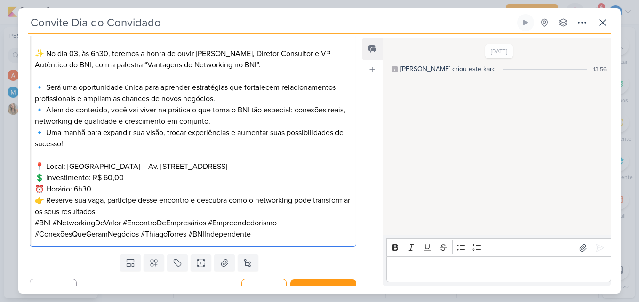
click at [116, 192] on p "📍 Local: [GEOGRAPHIC_DATA] – Av. Nossa Senhora do Bom Sucesso, 4201 💲 Investime…" at bounding box center [193, 178] width 316 height 34
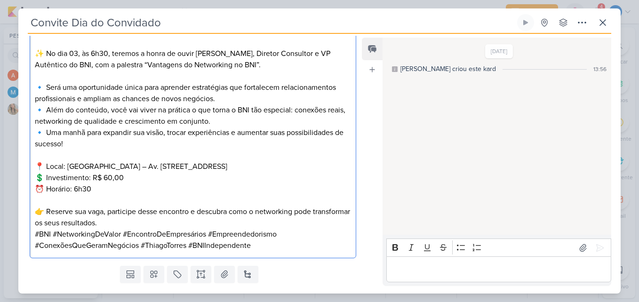
click at [153, 220] on p "👉 Reserve sua vaga, participe desse encontro e descubra como o networking pode …" at bounding box center [193, 217] width 316 height 23
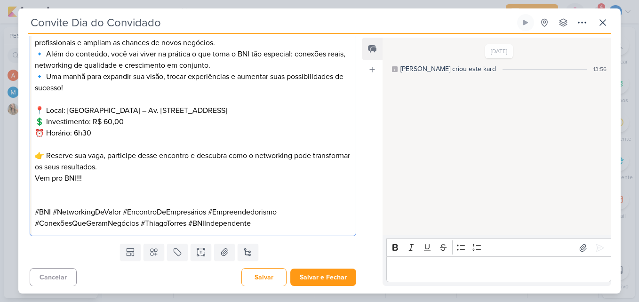
scroll to position [209, 0]
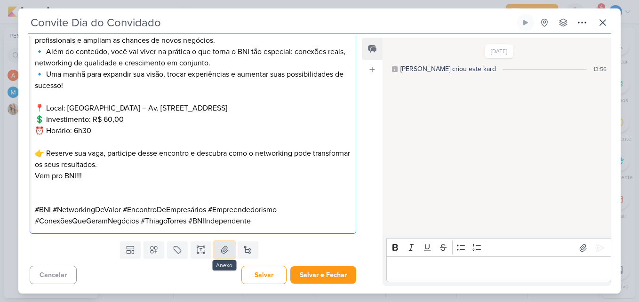
click at [227, 248] on button at bounding box center [224, 249] width 21 height 17
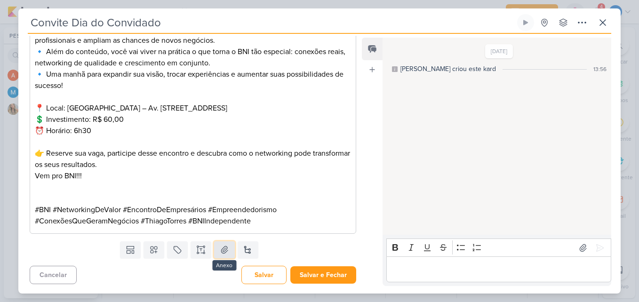
click at [223, 246] on icon at bounding box center [224, 249] width 9 height 9
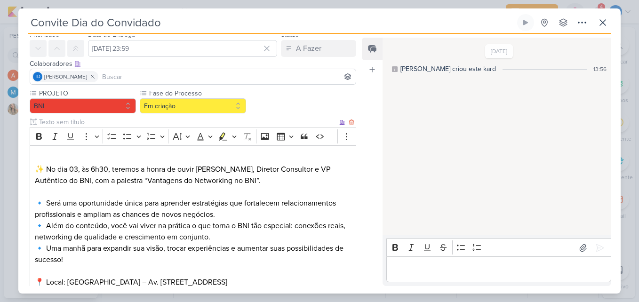
scroll to position [21, 0]
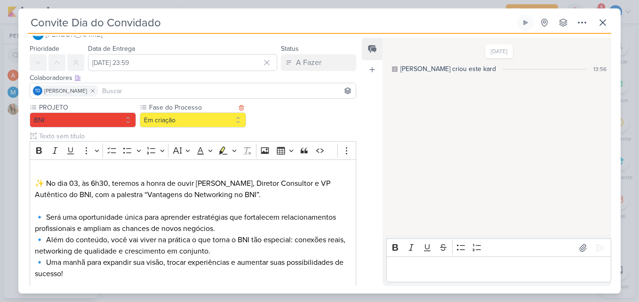
click at [220, 110] on label "Fase do Processo" at bounding box center [192, 108] width 88 height 10
click at [222, 114] on button "Em criação" at bounding box center [193, 119] width 106 height 15
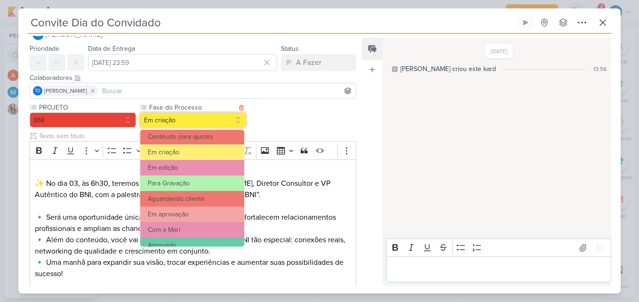
scroll to position [91, 0]
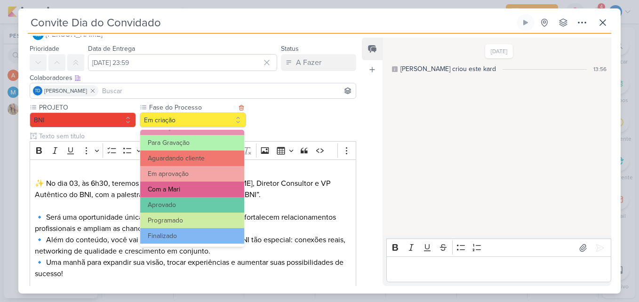
click at [208, 192] on button "Com a Mari" at bounding box center [192, 190] width 104 height 16
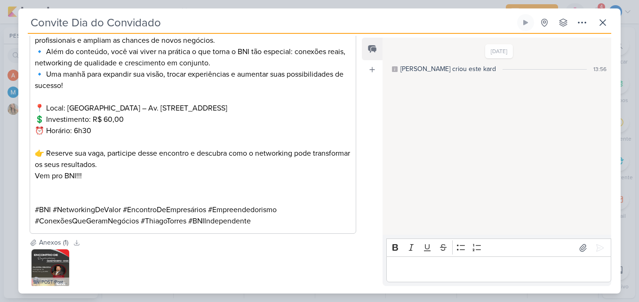
scroll to position [264, 0]
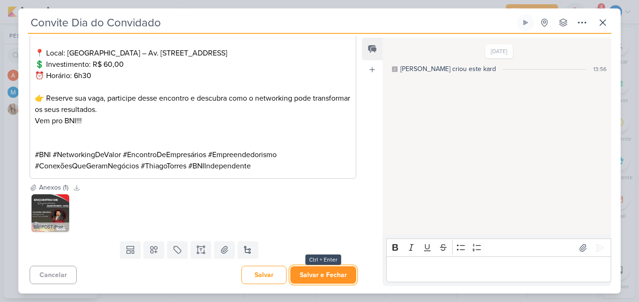
click at [334, 277] on button "Salvar e Fechar" at bounding box center [323, 274] width 66 height 17
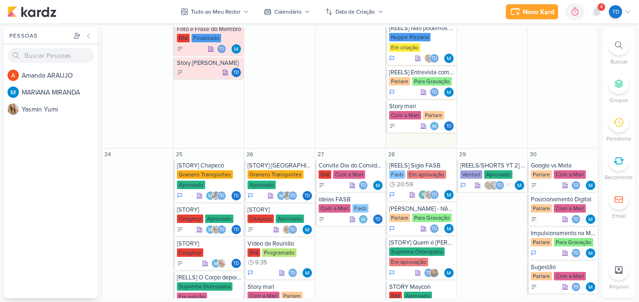
scroll to position [612, 0]
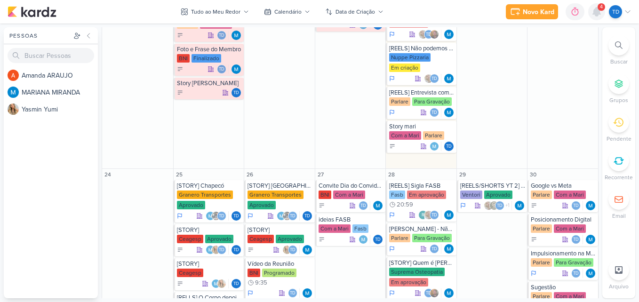
click at [601, 16] on icon at bounding box center [596, 11] width 11 height 11
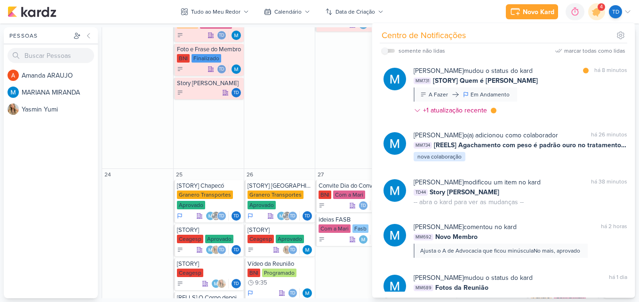
click at [582, 88] on div "[PERSON_NAME] mudou o status do kard marcar como lida há 8 minutos MM731 [STORY…" at bounding box center [521, 92] width 214 height 53
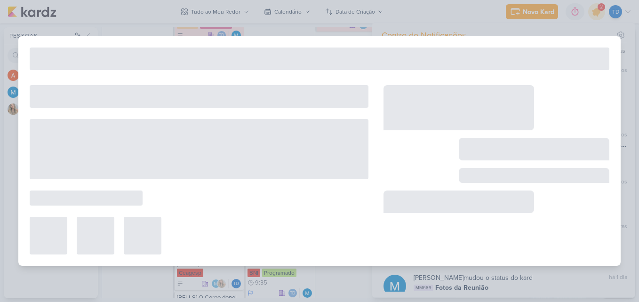
type input "[STORY] Quem é [PERSON_NAME]"
type input "[DATE] 23:59"
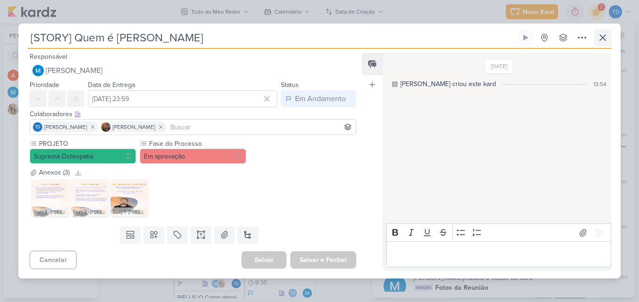
click at [611, 36] on div "[STORY] Quem é [PERSON_NAME] Criado por MARIANA nenhum grupo disponível" at bounding box center [319, 153] width 602 height 249
click at [606, 37] on icon at bounding box center [602, 37] width 11 height 11
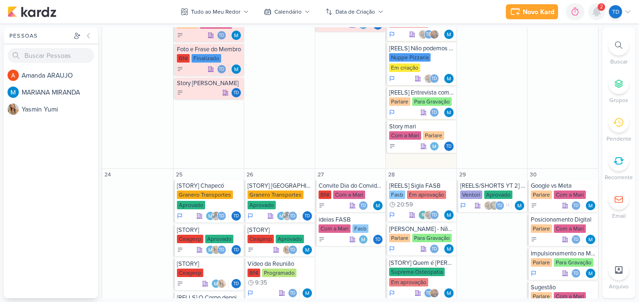
click at [599, 12] on icon at bounding box center [597, 12] width 8 height 8
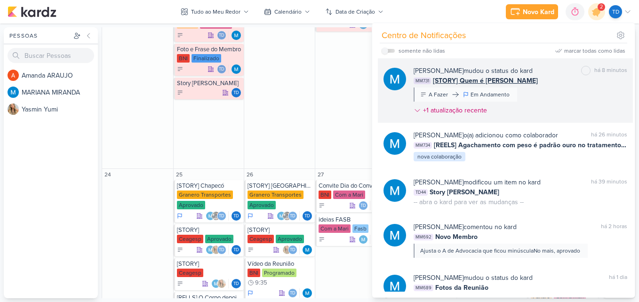
click at [535, 81] on div "MM731 [STORY] Quem é [PERSON_NAME]" at bounding box center [521, 81] width 214 height 10
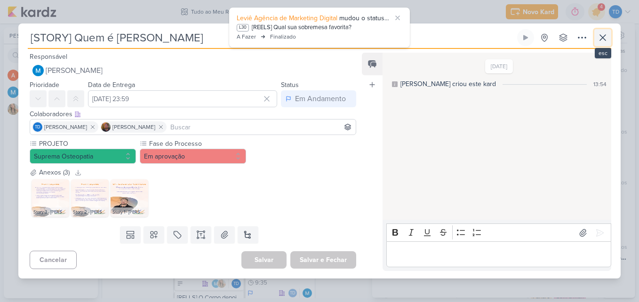
click at [604, 36] on icon at bounding box center [602, 37] width 11 height 11
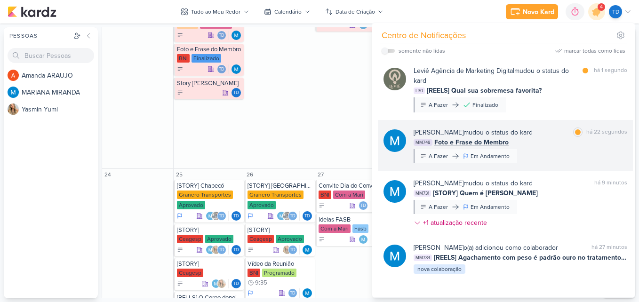
click at [539, 152] on div "[PERSON_NAME] mudou o status do kard marcar como lida há 22 segundos MM748 Foto…" at bounding box center [521, 146] width 214 height 36
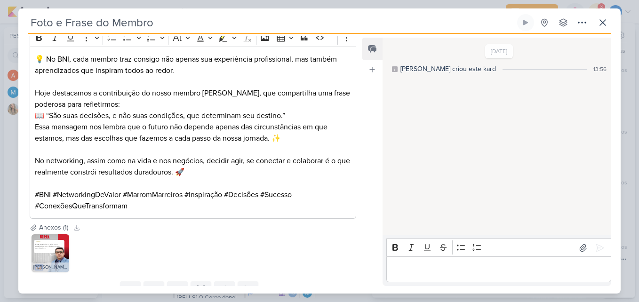
scroll to position [174, 0]
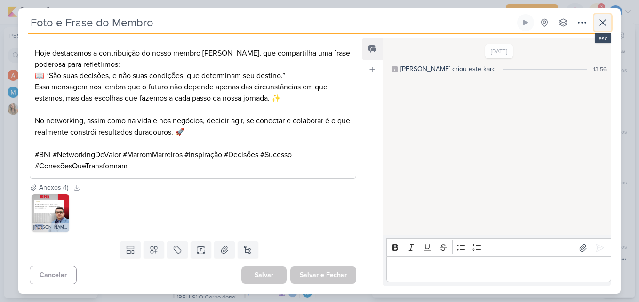
click at [605, 19] on icon at bounding box center [602, 22] width 11 height 11
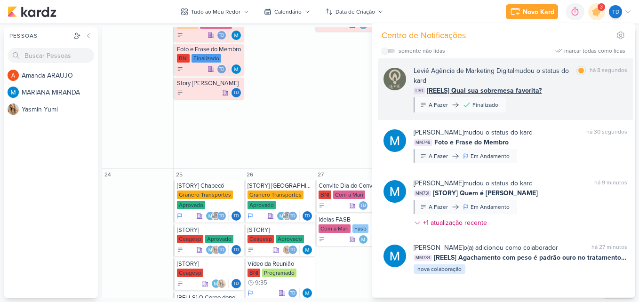
click at [577, 107] on div "Leviê Agência de Marketing Digital mudou o status do kard marcar como lida há 8…" at bounding box center [521, 89] width 214 height 47
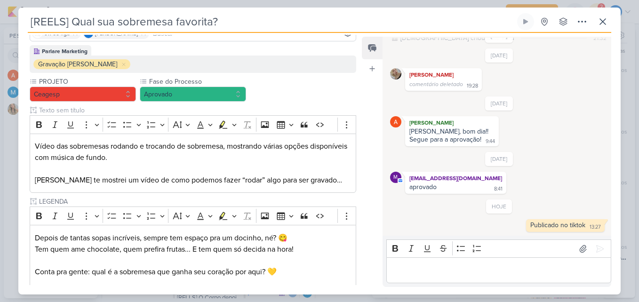
scroll to position [0, 0]
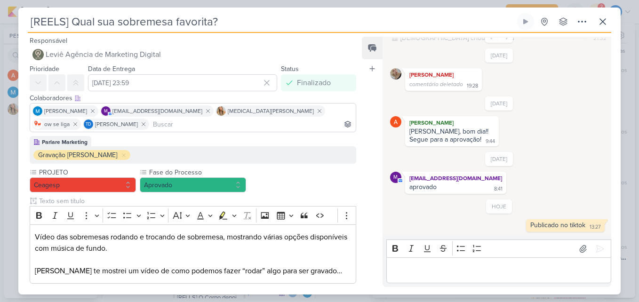
click at [593, 16] on div "[REELS] Qual sua sobremesa favorita? Criado por [DEMOGRAPHIC_DATA] nenhum grupo…" at bounding box center [320, 23] width 584 height 20
click at [599, 18] on icon at bounding box center [602, 21] width 11 height 11
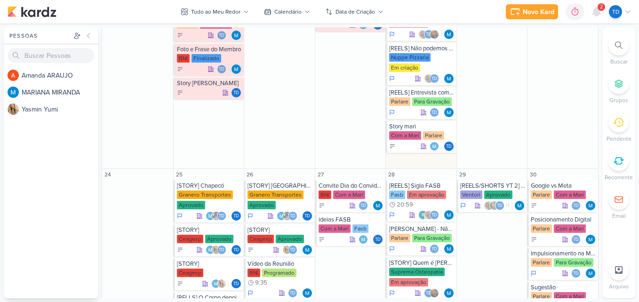
click at [600, 8] on span "2" at bounding box center [601, 7] width 3 height 8
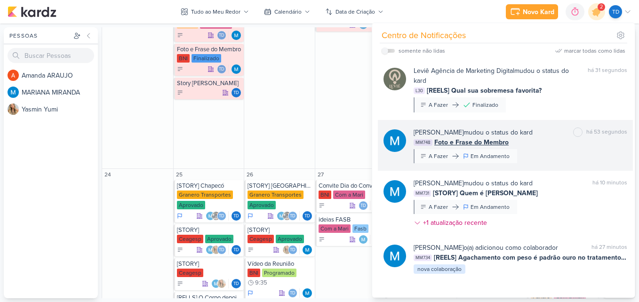
click at [554, 155] on div "[PERSON_NAME] mudou o status do kard marcar como não lida há 53 segundos MM748 …" at bounding box center [521, 146] width 214 height 36
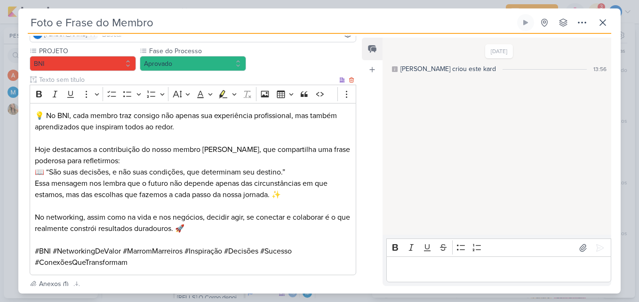
scroll to position [94, 0]
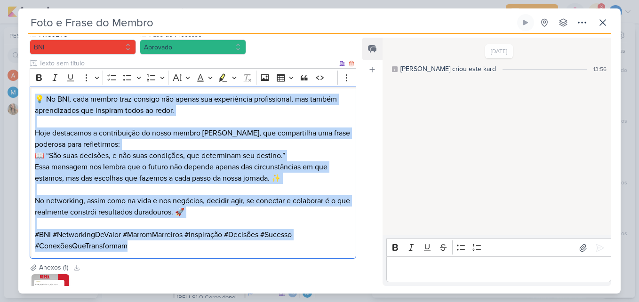
drag, startPoint x: 36, startPoint y: 94, endPoint x: 281, endPoint y: 247, distance: 289.4
click at [281, 247] on div "💡 No BNI, cada membro traz consigo não apenas sua experiência profissional, mas…" at bounding box center [193, 173] width 327 height 173
copy div "💡 No BNI, cada membro traz consigo não apenas sua experiência profissional, mas…"
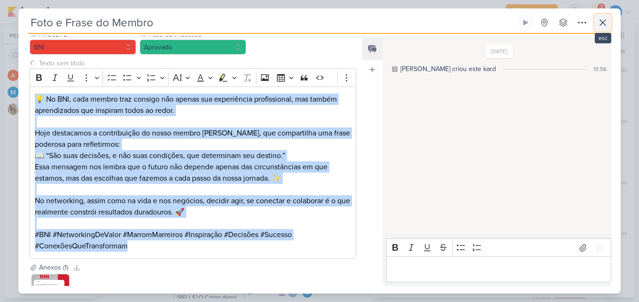
click at [595, 22] on button at bounding box center [602, 22] width 17 height 17
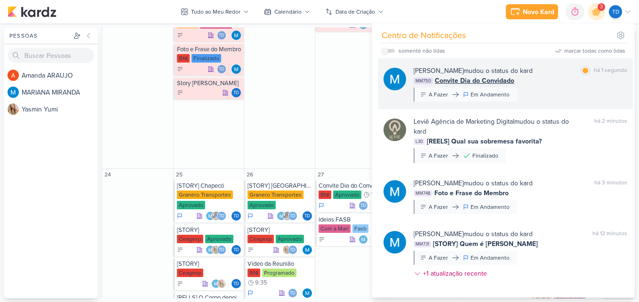
click at [527, 89] on div "[PERSON_NAME] mudou o status do kard marcar como lida há 1 segundo MM750 Convit…" at bounding box center [521, 84] width 214 height 36
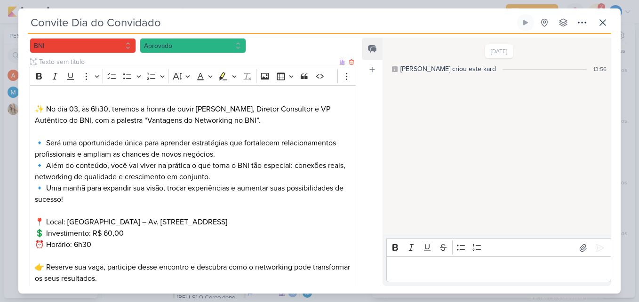
scroll to position [112, 0]
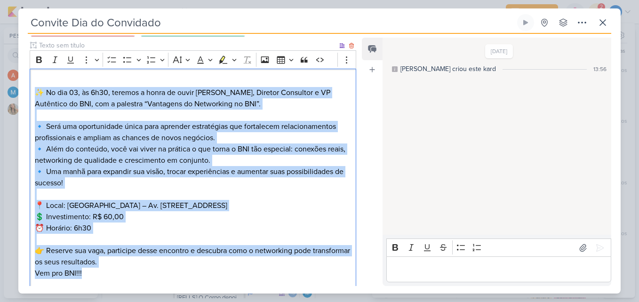
drag, startPoint x: 35, startPoint y: 93, endPoint x: 304, endPoint y: 268, distance: 321.1
click at [304, 268] on div "⁠⁠⁠⁠⁠⁠⁠ ✨ No dia 03, às 6h30, teremos a honra de ouvir [PERSON_NAME], Diretor C…" at bounding box center [193, 195] width 327 height 252
copy div "✨ No dia 03, às 6h30, teremos a honra de ouvir [PERSON_NAME], Diretor Consultor…"
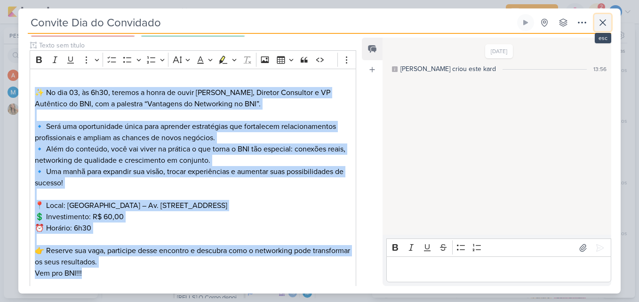
click at [600, 25] on icon at bounding box center [602, 22] width 11 height 11
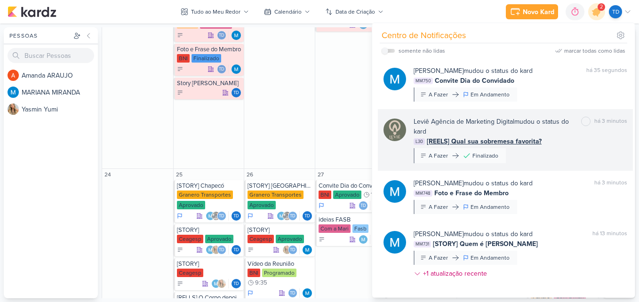
click at [510, 128] on div "Leviê Agência de Marketing Digital mudou o status do kard" at bounding box center [496, 127] width 164 height 20
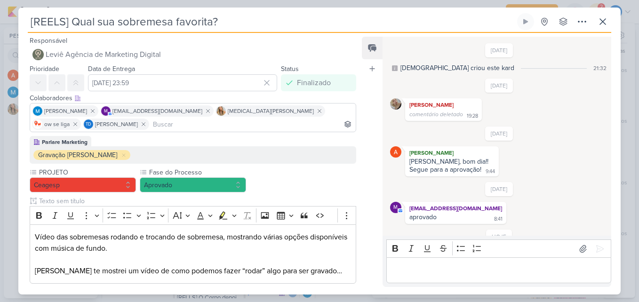
scroll to position [30, 0]
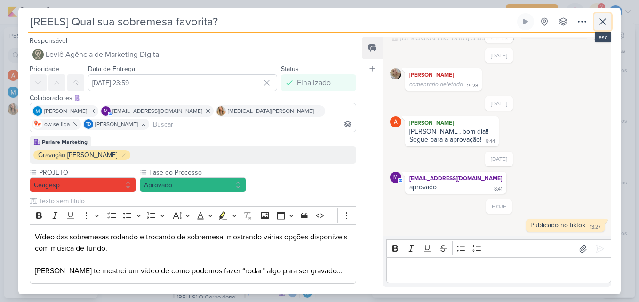
click at [601, 23] on icon at bounding box center [603, 22] width 6 height 6
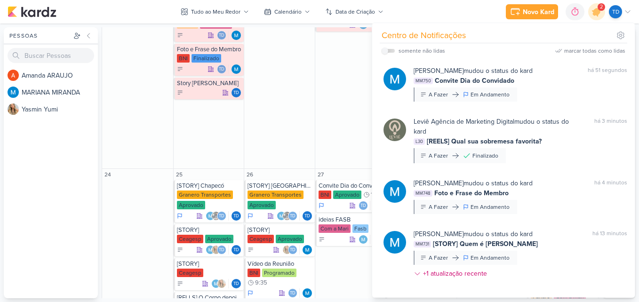
click at [552, 193] on div "MM748 Foto e Frase do Membro" at bounding box center [521, 193] width 214 height 10
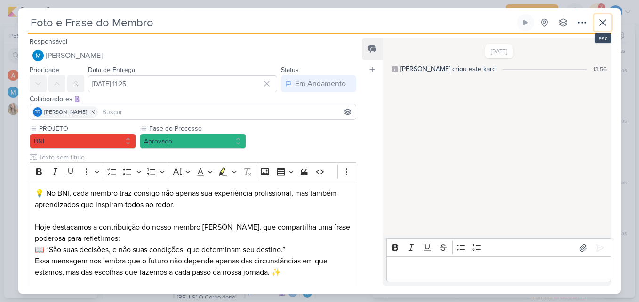
click at [603, 16] on button at bounding box center [602, 22] width 17 height 17
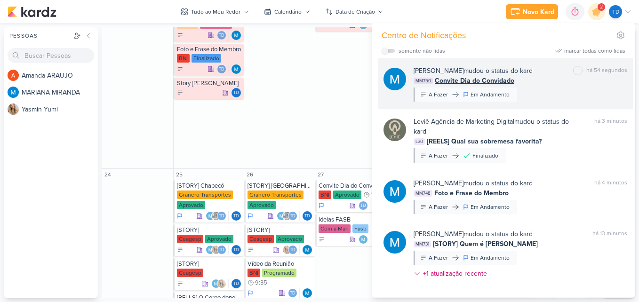
click at [530, 83] on div "MM750 Convite Dia do Convidado" at bounding box center [521, 81] width 214 height 10
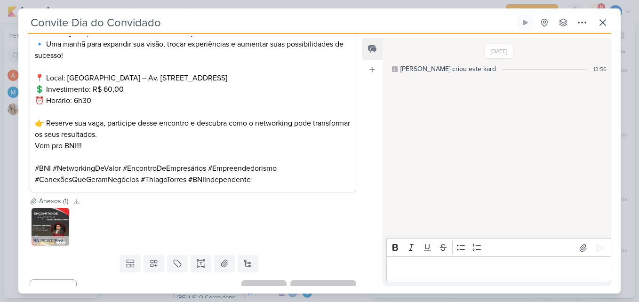
scroll to position [253, 0]
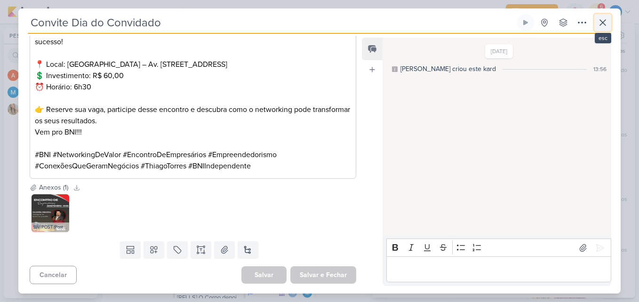
click at [609, 24] on button at bounding box center [602, 22] width 17 height 17
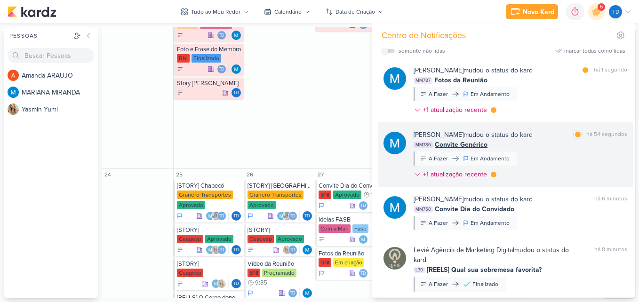
scroll to position [0, 0]
click at [569, 156] on div "[PERSON_NAME] mudou o status do kard marcar como lida há 54 segundos MM786 Conv…" at bounding box center [521, 156] width 214 height 53
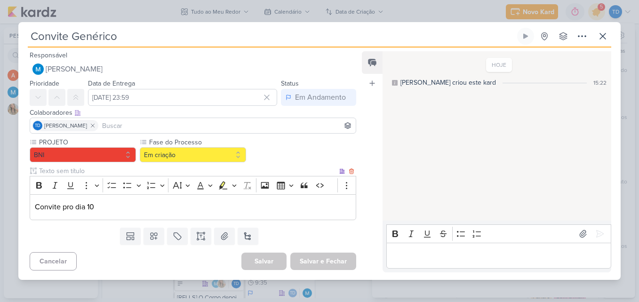
drag, startPoint x: 109, startPoint y: 209, endPoint x: 139, endPoint y: 82, distance: 130.9
click at [109, 209] on p "Convite pro dia 10" at bounding box center [193, 206] width 316 height 11
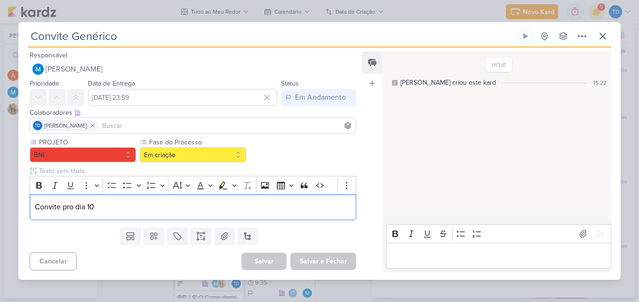
click at [338, 233] on div "Templates Campos Personalizados Marcadores Caixa De Texto Anexo [GEOGRAPHIC_DAT…" at bounding box center [189, 236] width 342 height 24
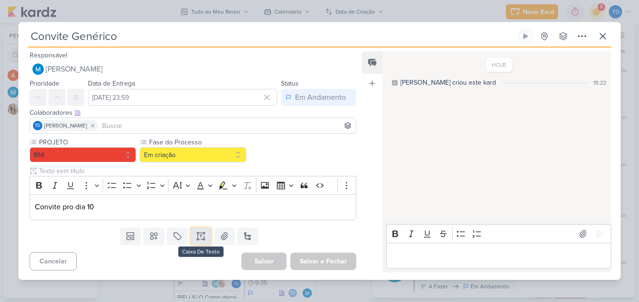
click at [204, 235] on button at bounding box center [201, 236] width 21 height 17
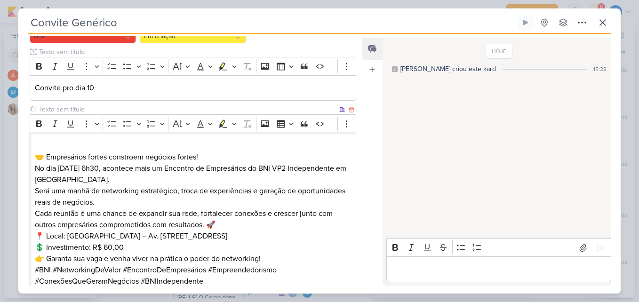
scroll to position [152, 0]
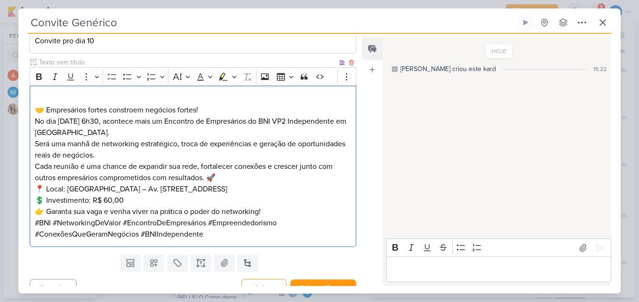
click at [210, 109] on p "🤝 Empresários fortes constroem negócios fortes! No dia [DATE] 6h30, acontece ma…" at bounding box center [193, 115] width 316 height 45
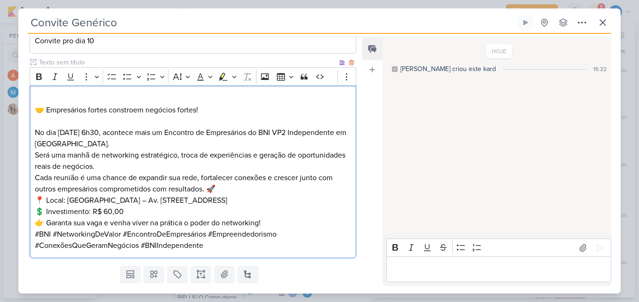
click at [182, 148] on p "⁠⁠⁠⁠⁠⁠⁠ No dia [DATE] 6h30, acontece mais um Encontro de Empresários do BNI VP2…" at bounding box center [193, 133] width 316 height 34
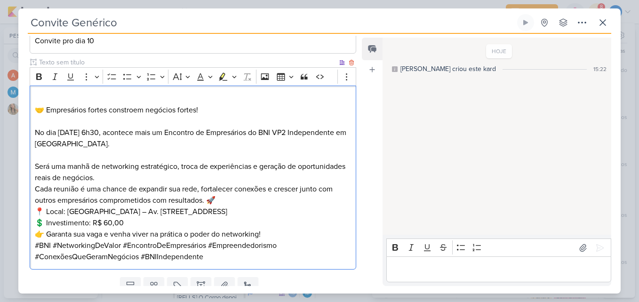
click at [232, 204] on p "Será uma manhã de networking estratégico, troca de experiências e geração de op…" at bounding box center [193, 183] width 316 height 45
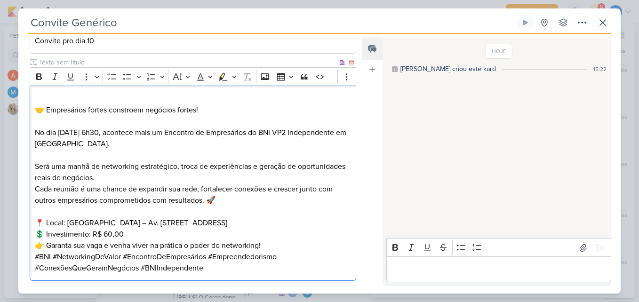
scroll to position [200, 0]
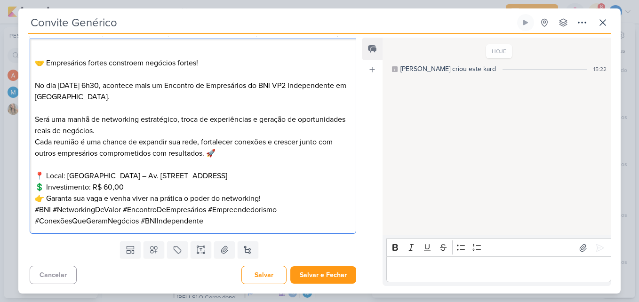
click at [190, 191] on p "📍 Local: [GEOGRAPHIC_DATA] – Av. Nossa Senhora do Bom Sucesso, 4201 💲 Investime…" at bounding box center [193, 181] width 316 height 23
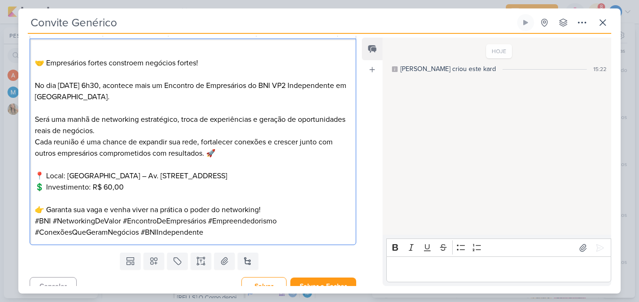
click at [288, 201] on p "Editor editing area: main" at bounding box center [193, 198] width 316 height 11
click at [275, 212] on p "👉 Garanta sua vaga e venha viver na prática o poder do networking!" at bounding box center [193, 209] width 316 height 11
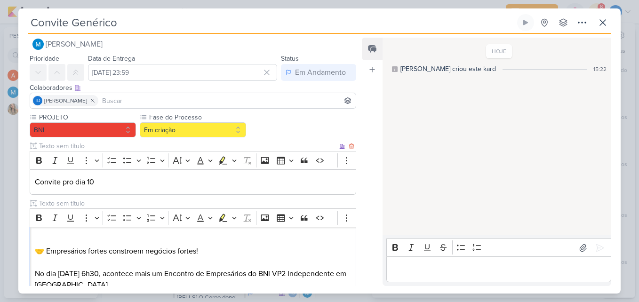
scroll to position [233, 0]
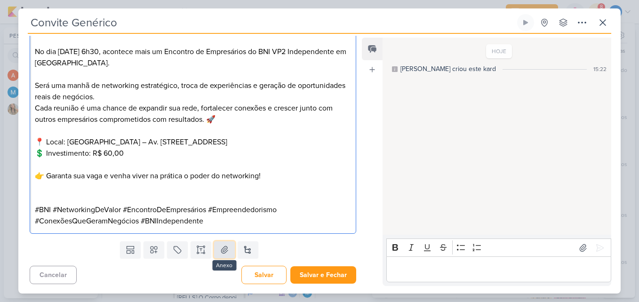
click at [225, 242] on button at bounding box center [224, 249] width 21 height 17
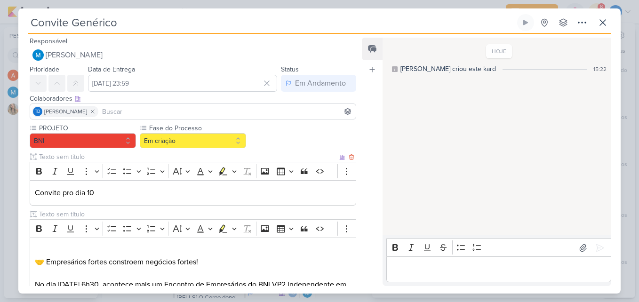
scroll to position [0, 0]
click at [165, 143] on button "Em criação" at bounding box center [193, 141] width 106 height 15
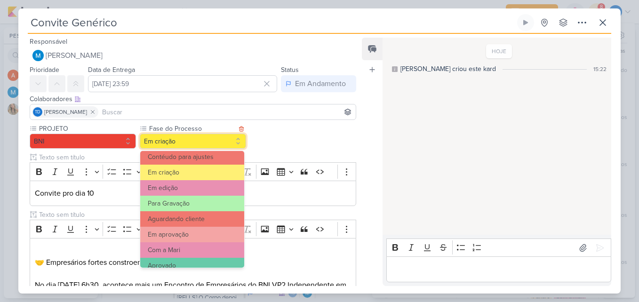
scroll to position [91, 0]
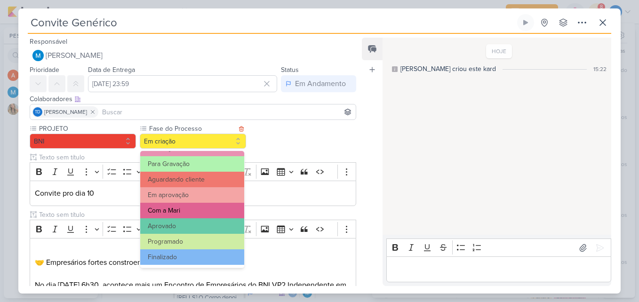
click at [183, 208] on button "Com a Mari" at bounding box center [192, 211] width 104 height 16
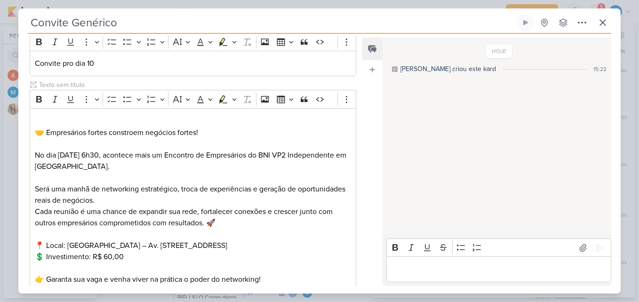
scroll to position [288, 0]
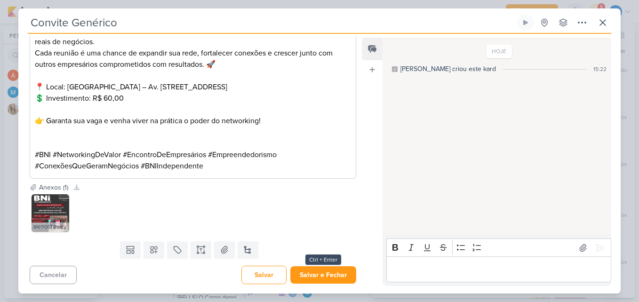
click at [332, 264] on div "Cancelar [GEOGRAPHIC_DATA] Salvar e Fechar Ctrl + Enter" at bounding box center [189, 274] width 342 height 24
click at [334, 274] on button "Salvar e Fechar" at bounding box center [323, 274] width 66 height 17
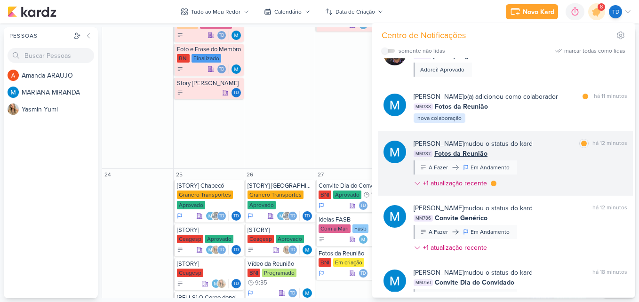
scroll to position [141, 0]
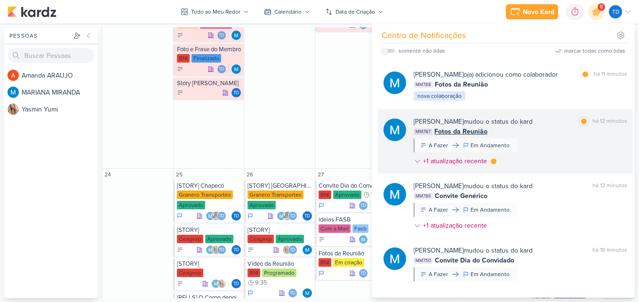
click at [558, 146] on div "[PERSON_NAME] mudou o status do kard marcar como lida há 12 minutos MM787 Fotos…" at bounding box center [521, 143] width 214 height 53
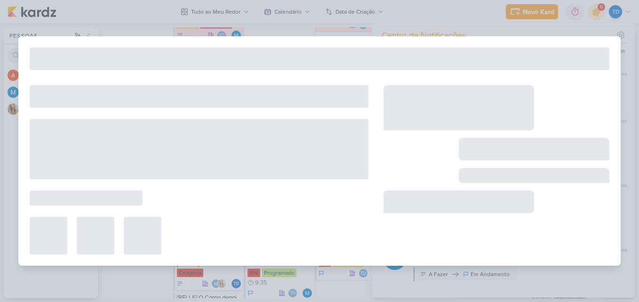
type input "Fotos da Reunião"
type input "[DATE] 23:59"
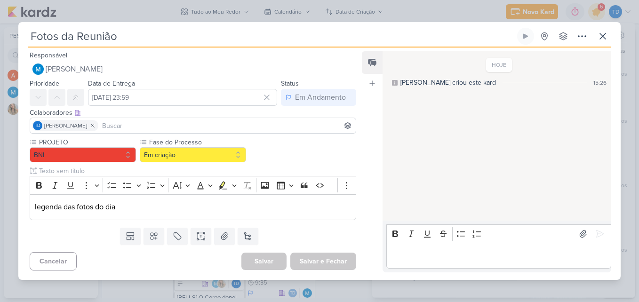
scroll to position [0, 0]
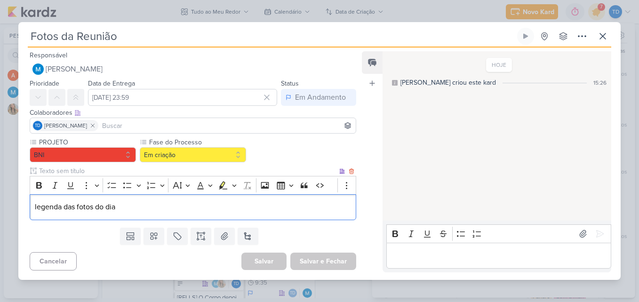
click at [209, 217] on div "legenda das fotos do dia" at bounding box center [193, 207] width 327 height 26
drag, startPoint x: 200, startPoint y: 212, endPoint x: 25, endPoint y: 211, distance: 174.1
click at [25, 211] on div "PROJETO BNI Fase do Processo" at bounding box center [189, 180] width 342 height 86
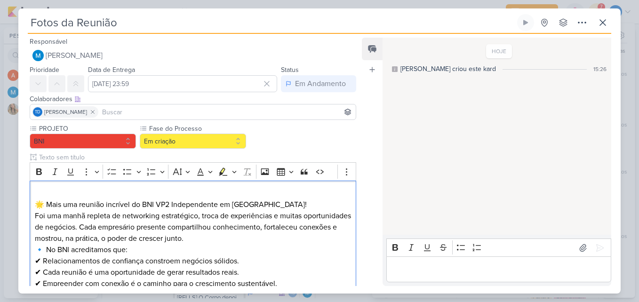
scroll to position [60, 0]
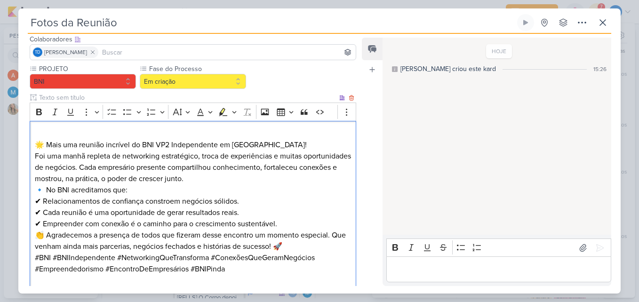
click at [308, 144] on p "🌟 Mais uma reunião incrível do BNI VP2 Independente em [GEOGRAPHIC_DATA]!" at bounding box center [193, 139] width 316 height 23
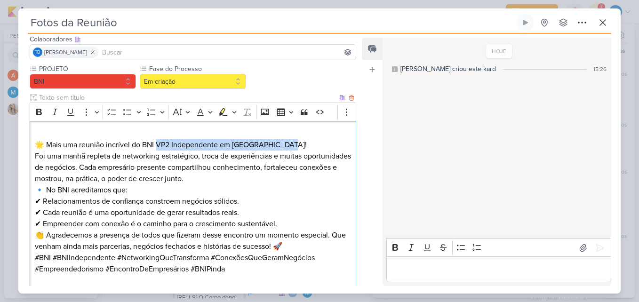
drag, startPoint x: 295, startPoint y: 144, endPoint x: 159, endPoint y: 144, distance: 136.0
click at [159, 144] on p "🌟 Mais uma reunião incrível do BNI VP2 Independente em [GEOGRAPHIC_DATA]!" at bounding box center [193, 139] width 316 height 23
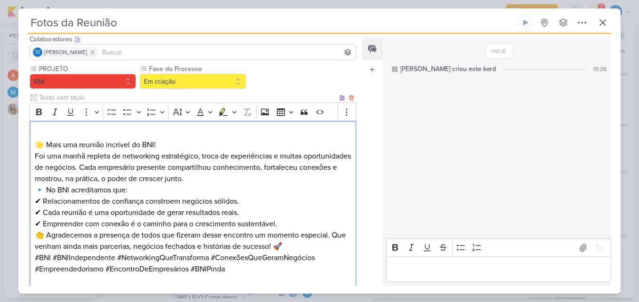
click at [282, 178] on p "Foi uma manhã repleta de networking estratégico, troca de experiências e muitas…" at bounding box center [193, 168] width 316 height 34
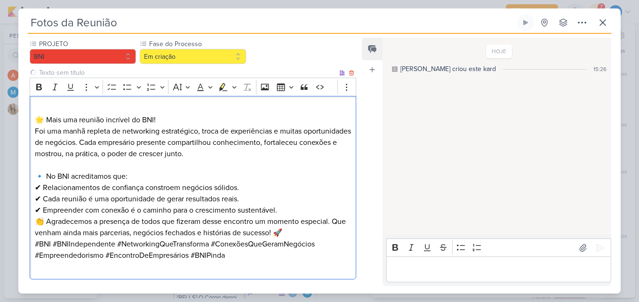
scroll to position [107, 0]
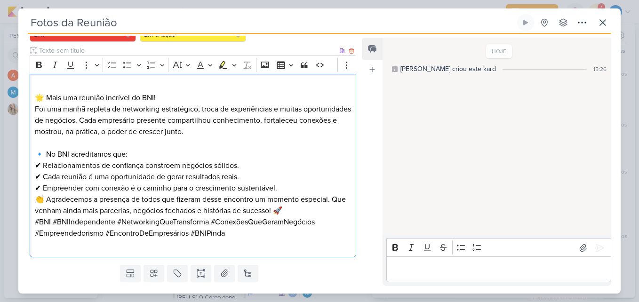
click at [295, 191] on p "🔹 No BNI acreditamos que: ✔ Relacionamentos de confiança constroem negócios sól…" at bounding box center [193, 171] width 316 height 45
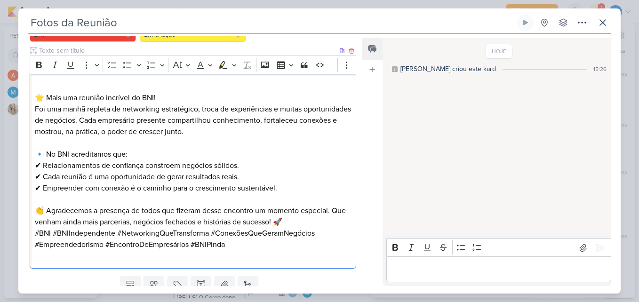
click at [308, 217] on p "👏 Agradecemos a presença de todos que fizeram desse encontro um momento especia…" at bounding box center [193, 216] width 316 height 23
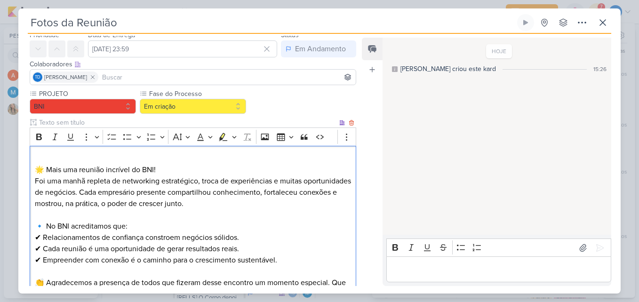
scroll to position [13, 0]
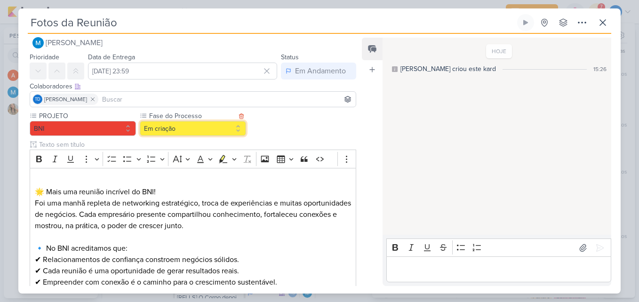
click at [218, 123] on button "Em criação" at bounding box center [193, 128] width 106 height 15
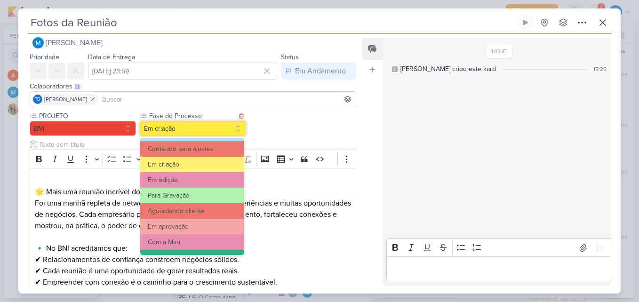
scroll to position [91, 0]
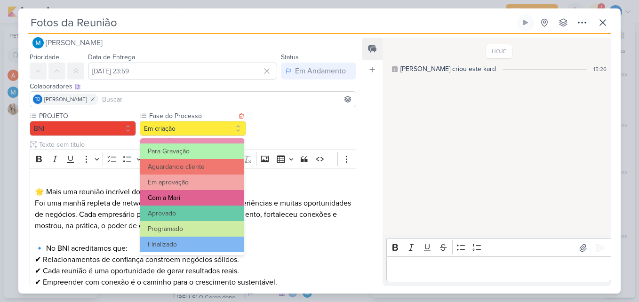
click at [197, 195] on button "Com a Mari" at bounding box center [192, 198] width 104 height 16
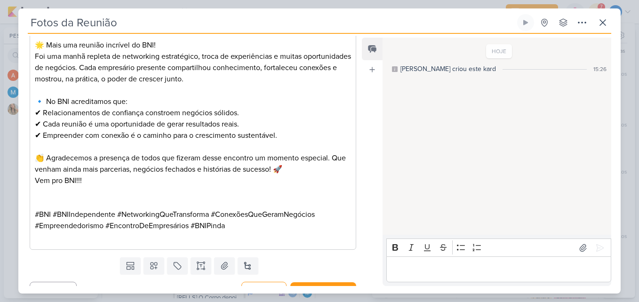
scroll to position [176, 0]
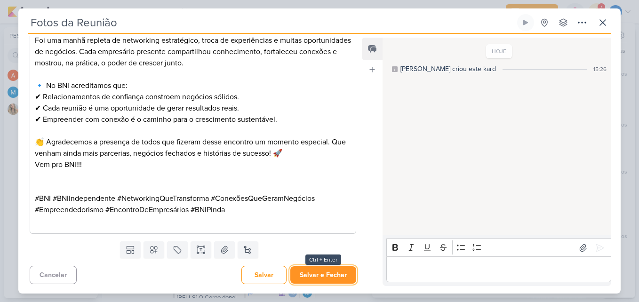
click at [326, 282] on button "Salvar e Fechar" at bounding box center [323, 274] width 66 height 17
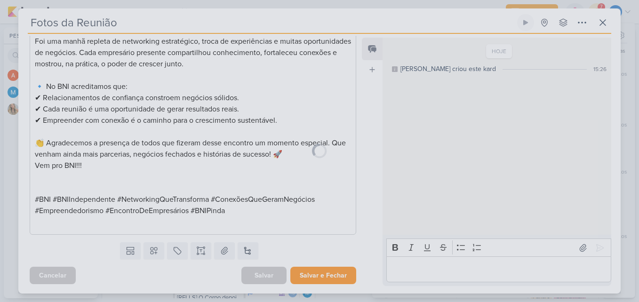
scroll to position [175, 0]
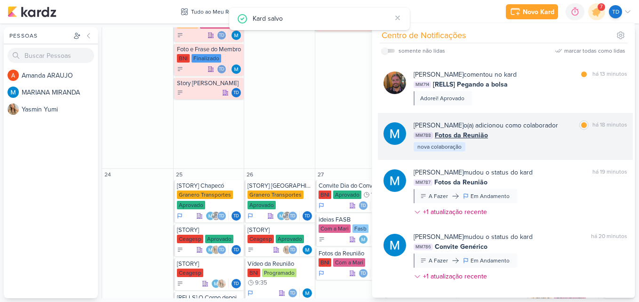
click at [516, 141] on div "[PERSON_NAME] o(a) adicionou como colaborador marcar como lida há 18 minutos MM…" at bounding box center [521, 136] width 214 height 32
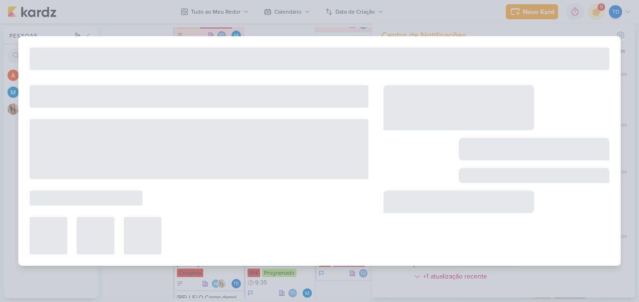
type input "[DATE] 23:59"
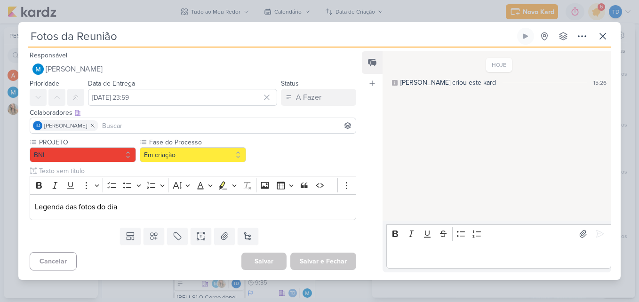
scroll to position [0, 0]
click at [602, 37] on icon at bounding box center [603, 36] width 6 height 6
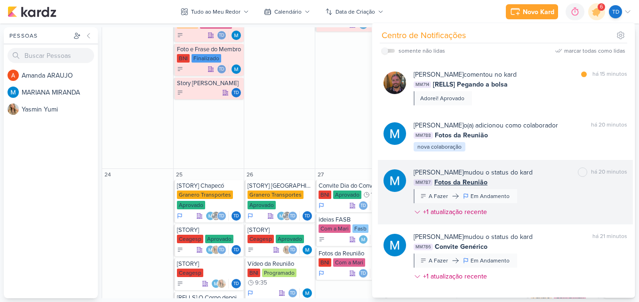
click at [563, 190] on div "[PERSON_NAME] mudou o status do kard marcar como não lida há 20 minutos MM787 F…" at bounding box center [521, 194] width 214 height 53
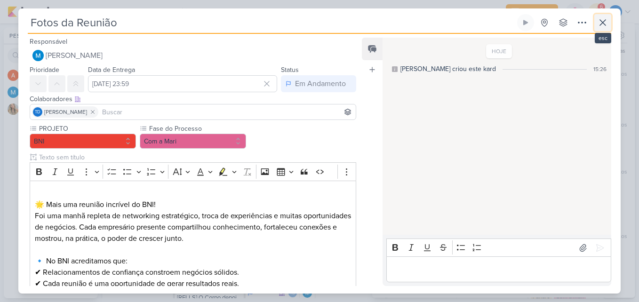
click at [605, 22] on icon at bounding box center [602, 22] width 11 height 11
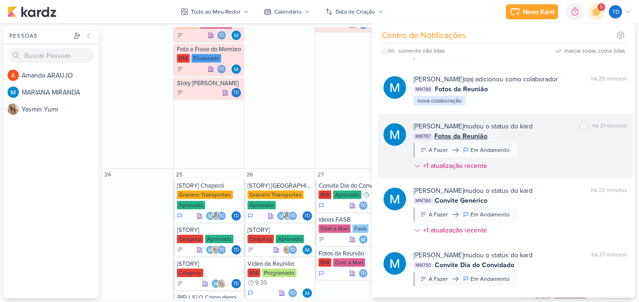
scroll to position [188, 0]
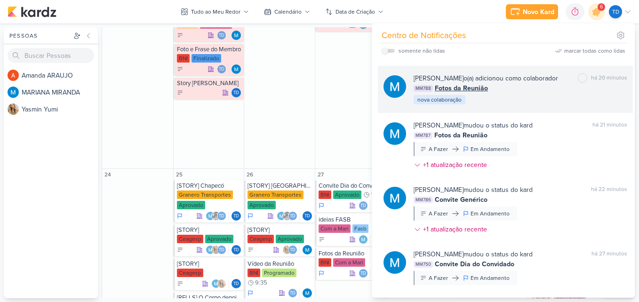
click at [547, 100] on div "[PERSON_NAME] o(a) adicionou como colaborador marcar como não lida há 20 minuto…" at bounding box center [521, 89] width 214 height 32
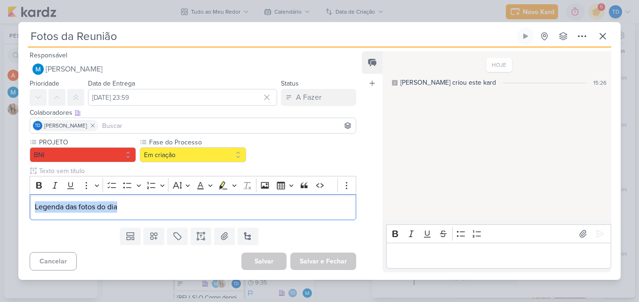
drag, startPoint x: 241, startPoint y: 205, endPoint x: 12, endPoint y: 213, distance: 228.9
click at [12, 213] on div "Fotos da Reunião Criado por MARIANA" at bounding box center [319, 151] width 639 height 302
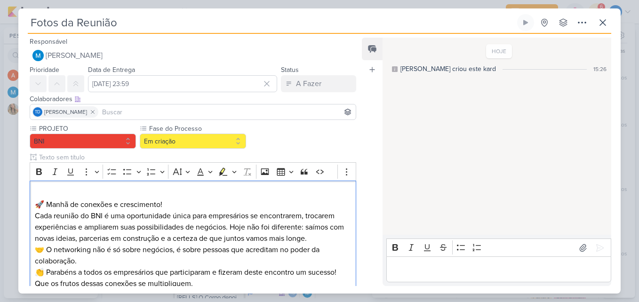
scroll to position [37, 0]
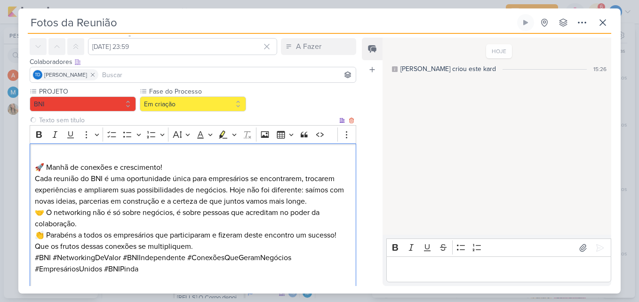
click at [190, 160] on p "🚀 Manhã de conexões e crescimento!" at bounding box center [193, 162] width 316 height 23
click at [184, 168] on p "⁠⁠⁠⁠⁠⁠⁠ 🚀 Manhã de conexões e crescimento!" at bounding box center [193, 162] width 316 height 23
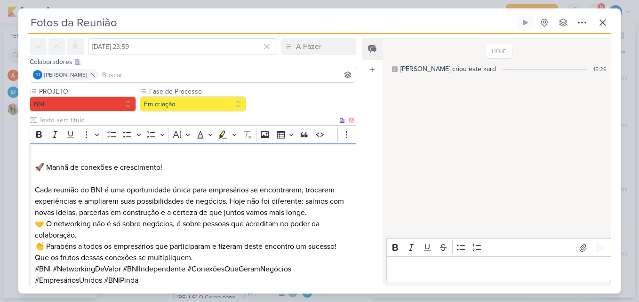
scroll to position [84, 0]
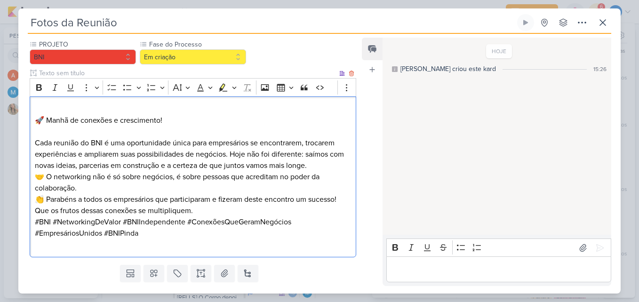
click at [319, 162] on p "Cada reunião do BNI é uma oportunidade única para empresários se encontrarem, t…" at bounding box center [193, 154] width 316 height 34
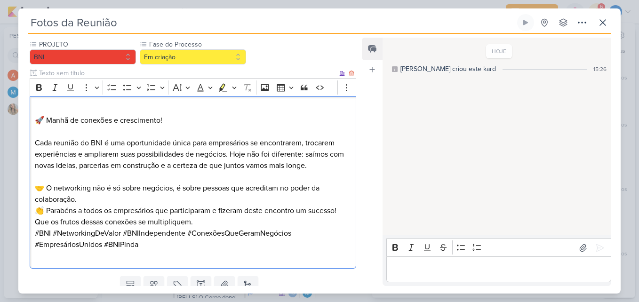
click at [199, 221] on p "👏 Parabéns a todos os empresários que participaram e fizeram deste encontro um …" at bounding box center [193, 216] width 316 height 23
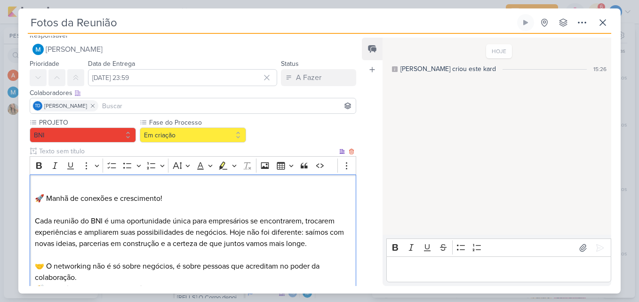
scroll to position [0, 0]
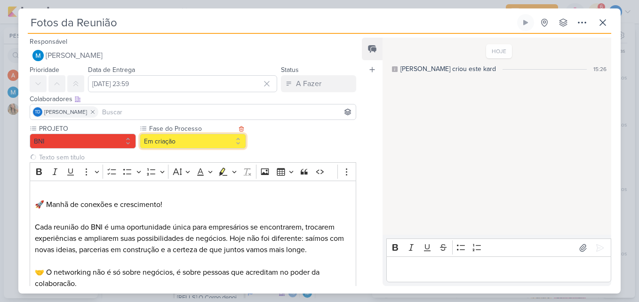
click at [219, 144] on button "Em criação" at bounding box center [193, 141] width 106 height 15
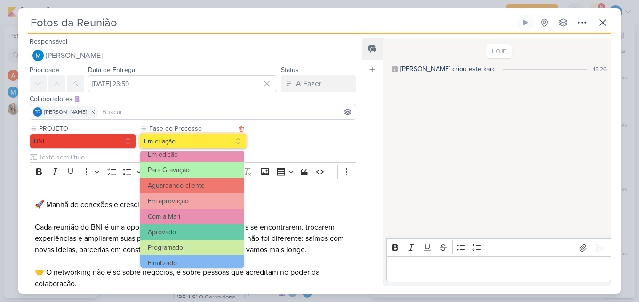
scroll to position [91, 0]
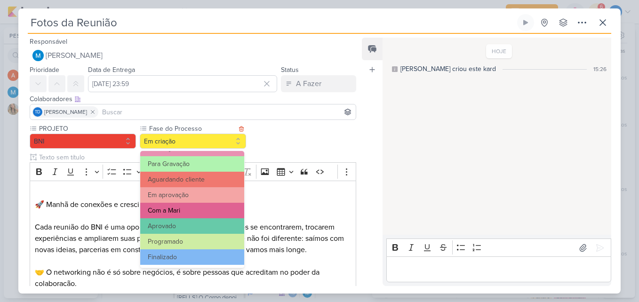
click at [206, 207] on button "Com a Mari" at bounding box center [192, 211] width 104 height 16
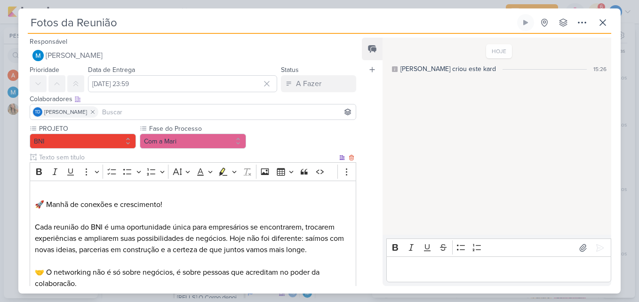
scroll to position [153, 0]
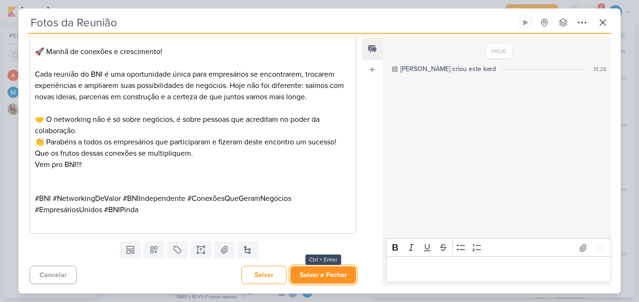
click at [297, 273] on button "Salvar e Fechar" at bounding box center [323, 274] width 66 height 17
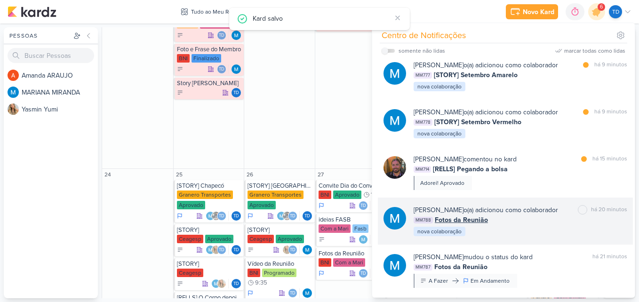
scroll to position [47, 0]
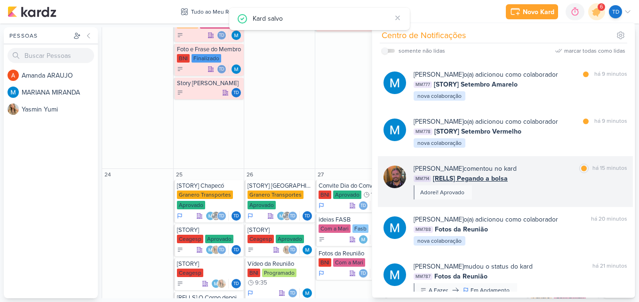
click at [533, 189] on div "[PERSON_NAME] comentou no kard marcar como lida há 15 minutos MM714 [RELLS] Peg…" at bounding box center [521, 182] width 214 height 36
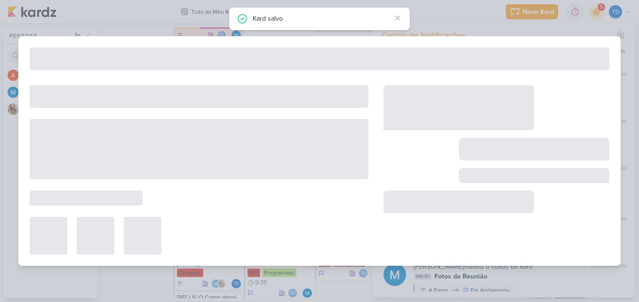
type input "[RELLS] Pegando a bolsa"
type input "[DATE] 23:59"
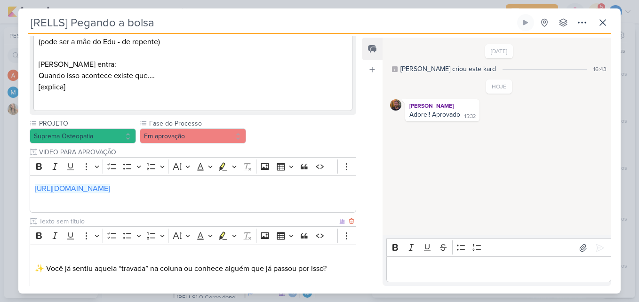
scroll to position [177, 0]
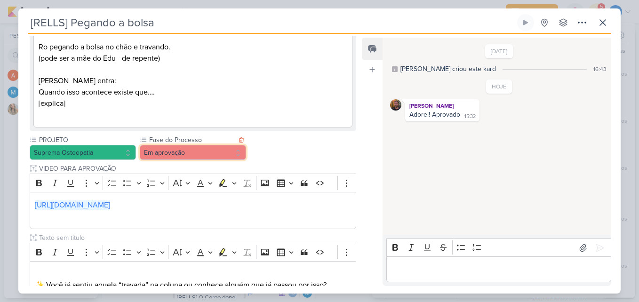
click at [203, 156] on button "Em aprovação" at bounding box center [193, 152] width 106 height 15
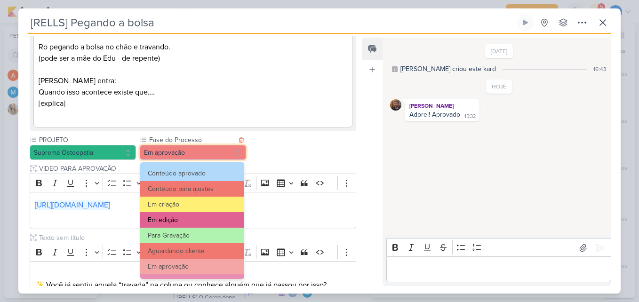
scroll to position [91, 0]
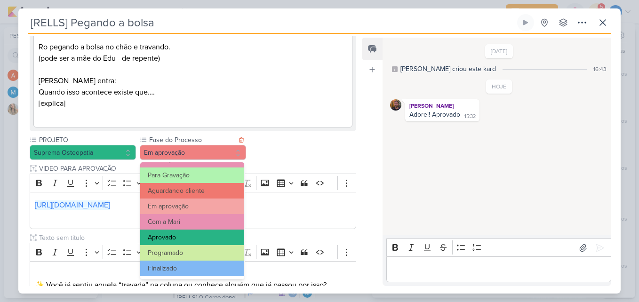
click at [199, 236] on button "Aprovado" at bounding box center [192, 238] width 104 height 16
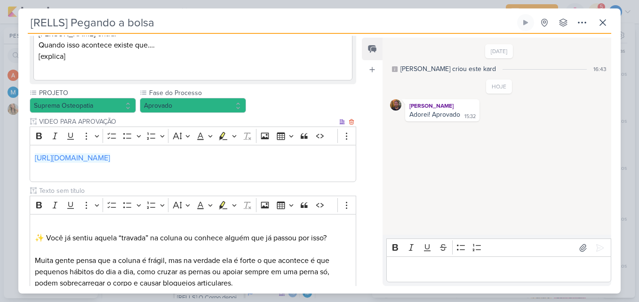
scroll to position [365, 0]
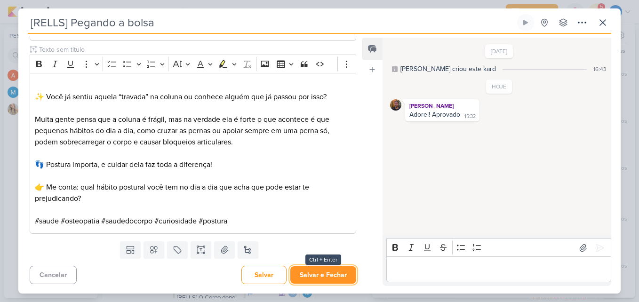
click at [310, 277] on button "Salvar e Fechar" at bounding box center [323, 274] width 66 height 17
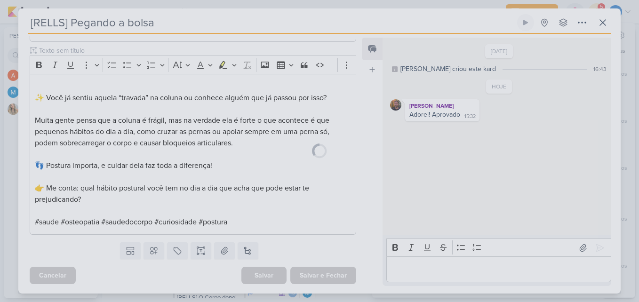
scroll to position [364, 0]
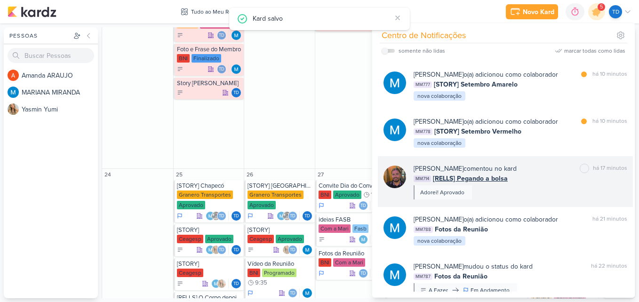
click at [552, 181] on div "MM714 [RELLS] Pegando a bolsa" at bounding box center [521, 179] width 214 height 10
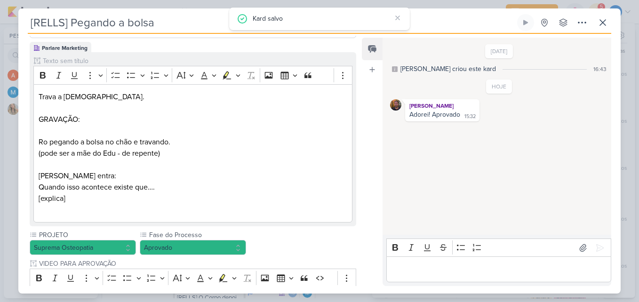
scroll to position [0, 0]
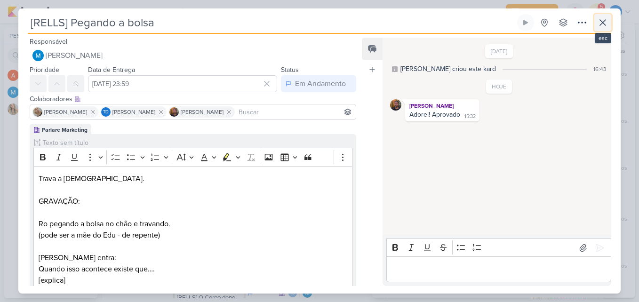
click at [606, 19] on icon at bounding box center [602, 22] width 11 height 11
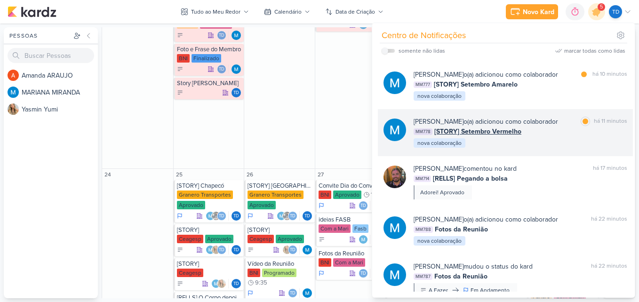
click at [525, 152] on div "[PERSON_NAME] o(a) adicionou como colaborador marcar como lida há 11 minutos MM…" at bounding box center [505, 132] width 255 height 47
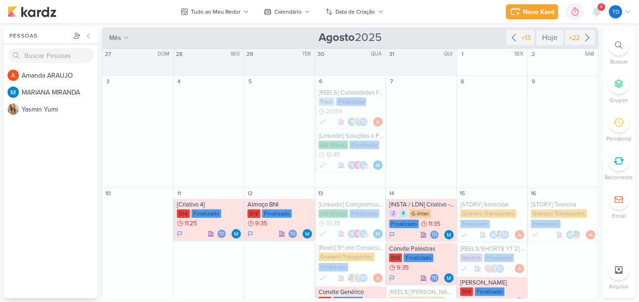
click at [622, 51] on div at bounding box center [618, 45] width 21 height 21
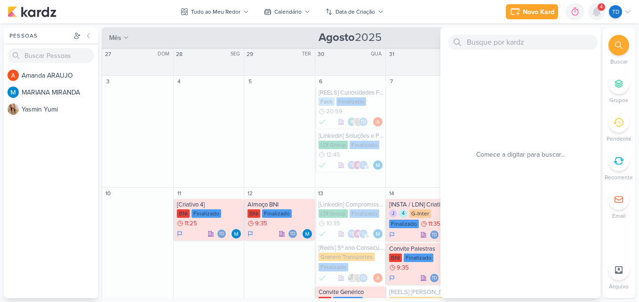
click at [596, 7] on icon at bounding box center [596, 11] width 11 height 11
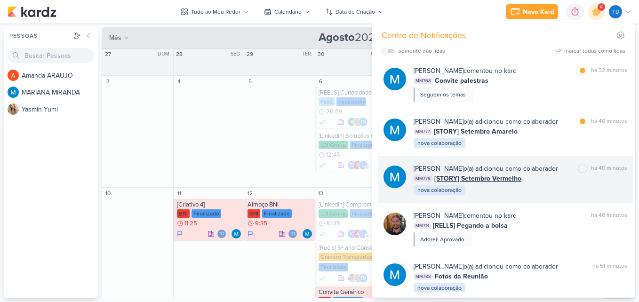
click at [541, 179] on div "MM778 [STORY] Setembro Vermelho" at bounding box center [521, 179] width 214 height 10
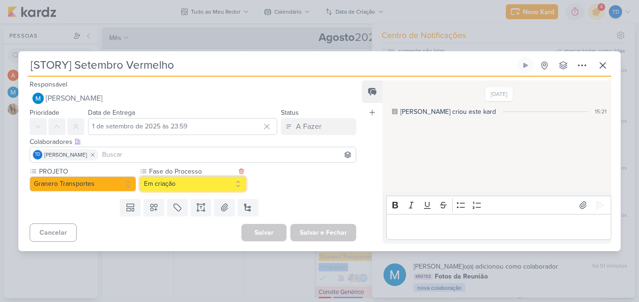
click at [194, 184] on button "Em criação" at bounding box center [193, 183] width 106 height 15
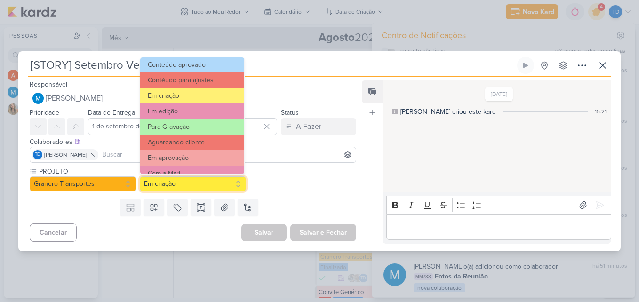
scroll to position [91, 0]
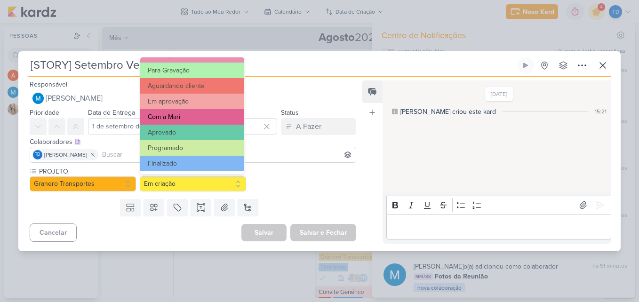
click at [199, 116] on button "Com a Mari" at bounding box center [192, 117] width 104 height 16
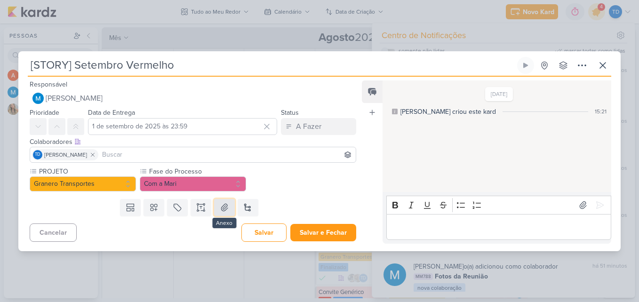
click at [216, 208] on button at bounding box center [224, 207] width 21 height 17
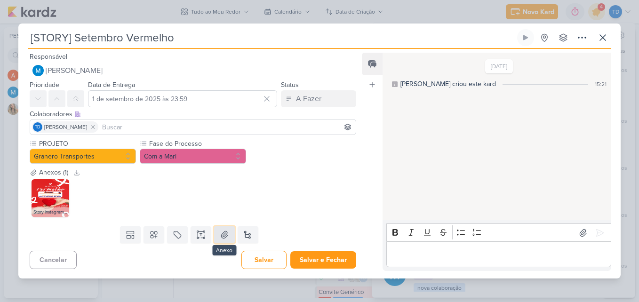
click at [223, 234] on icon at bounding box center [224, 235] width 7 height 7
click at [224, 234] on icon at bounding box center [224, 234] width 9 height 9
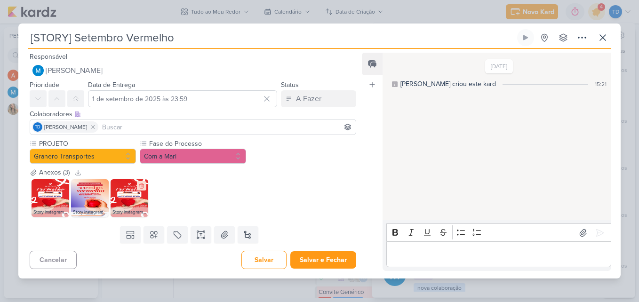
click at [144, 185] on icon at bounding box center [141, 186] width 4 height 5
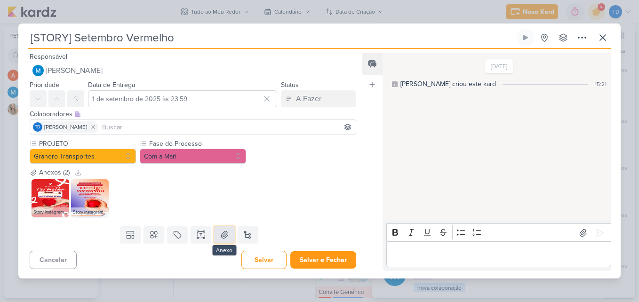
click at [220, 232] on icon at bounding box center [224, 234] width 9 height 9
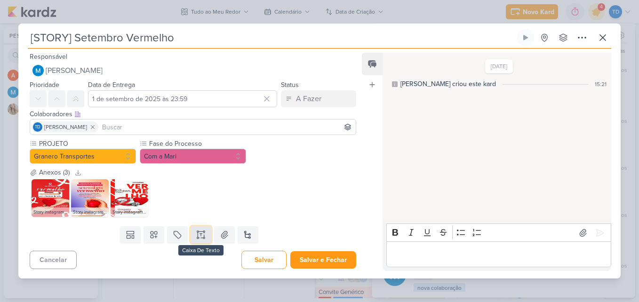
click at [198, 237] on icon at bounding box center [200, 234] width 9 height 9
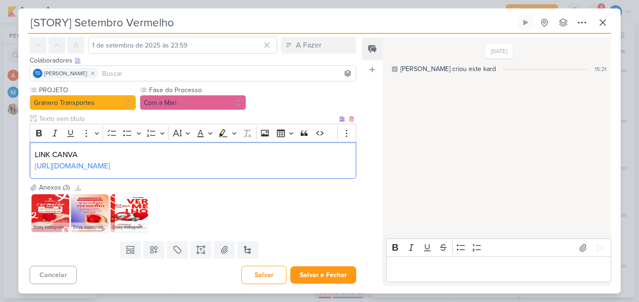
scroll to position [61, 0]
click at [315, 268] on button "Salvar e Fechar" at bounding box center [323, 274] width 66 height 17
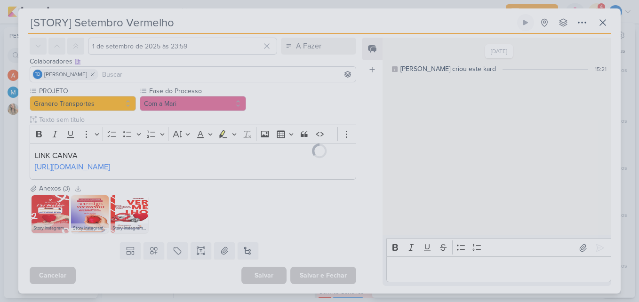
scroll to position [60, 0]
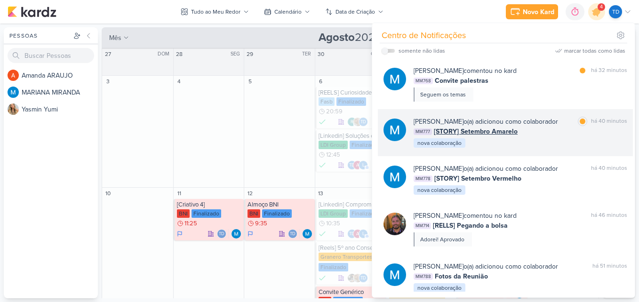
click at [523, 147] on div "MARIANA MIRANDA o(a) adicionou como colaborador marcar como lida há 40 minutos …" at bounding box center [521, 133] width 214 height 32
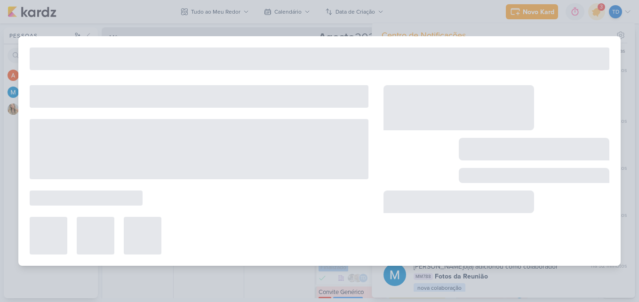
type input "[STORY] Setembro Amarelo"
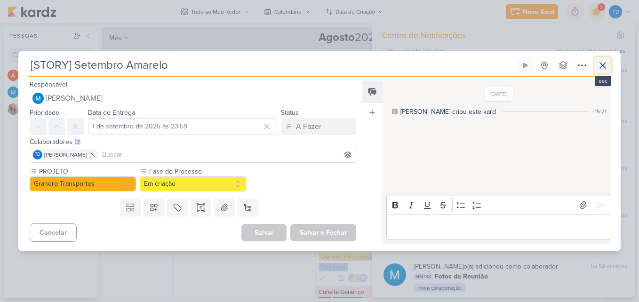
click at [606, 58] on button at bounding box center [602, 65] width 17 height 17
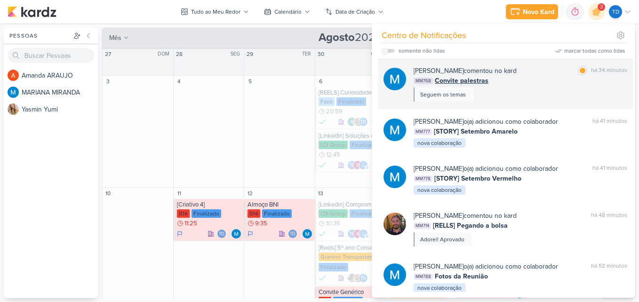
click at [528, 96] on div "MARIANA MIRANDA comentou no kard marcar como lida há 34 minutos MM768 Convite p…" at bounding box center [521, 84] width 214 height 36
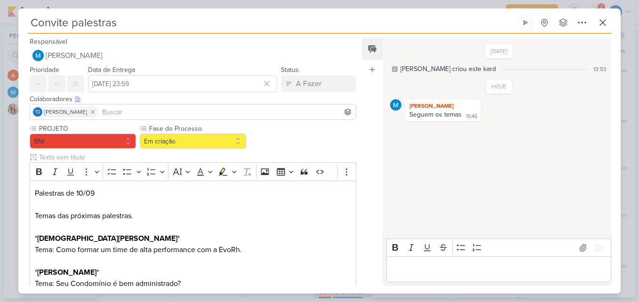
click at [605, 0] on div "Convite palestras Criado por MARIANA" at bounding box center [319, 151] width 639 height 302
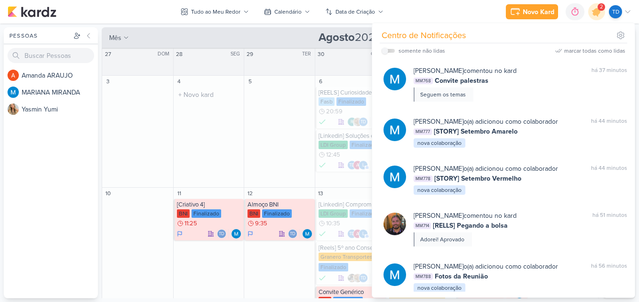
click at [215, 156] on div "4 O título do kard deve ter menos que 100 caracteres" at bounding box center [208, 132] width 71 height 112
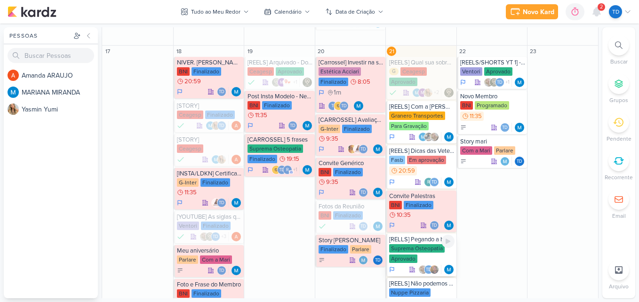
scroll to position [424, 0]
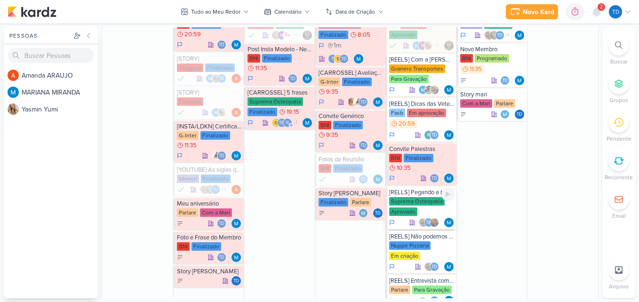
click at [430, 206] on div "Suprema Osteopatia Aprovado" at bounding box center [421, 207] width 65 height 20
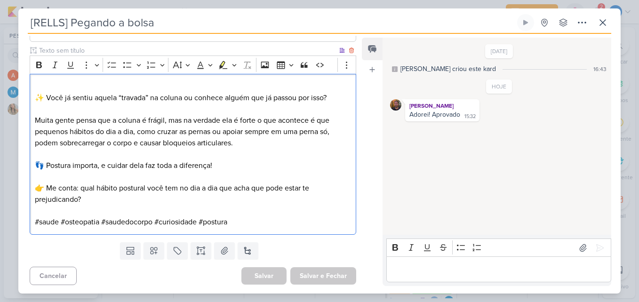
scroll to position [365, 0]
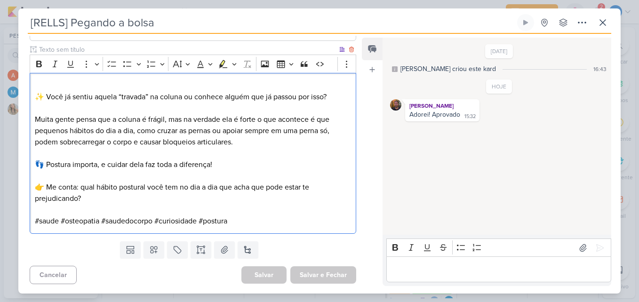
drag, startPoint x: 32, startPoint y: 175, endPoint x: 274, endPoint y: 224, distance: 247.8
click at [274, 224] on div "⁠⁠⁠⁠⁠⁠⁠ ✨ Você já sentiu aquela “travada” na coluna ou conhece alguém que já pa…" at bounding box center [193, 153] width 327 height 161
copy div "✨ Você já sentiu aquela “travada” na coluna ou conhece alguém que já passou por…"
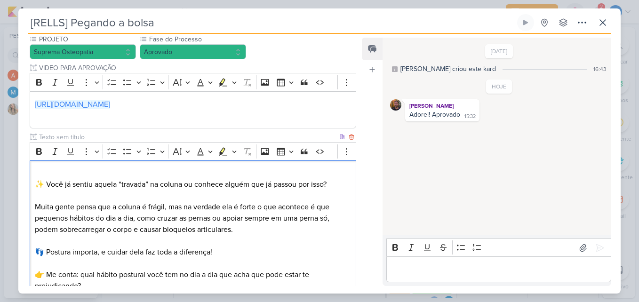
scroll to position [271, 0]
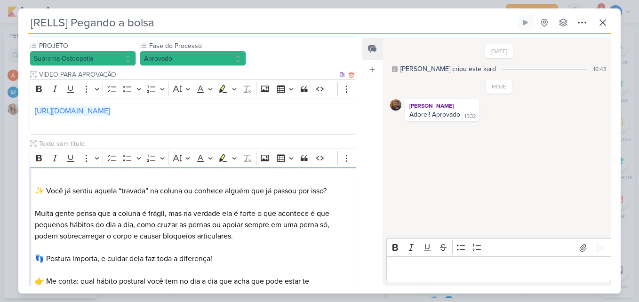
click at [232, 103] on div "[URL][DOMAIN_NAME]" at bounding box center [193, 116] width 327 height 37
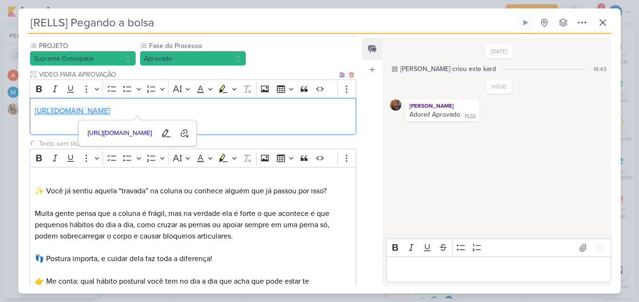
click at [110, 108] on link "[URL][DOMAIN_NAME]" at bounding box center [72, 110] width 75 height 9
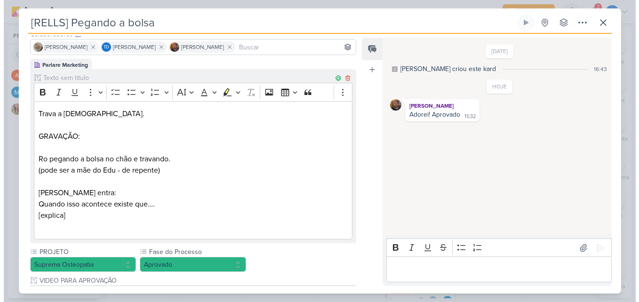
scroll to position [141, 0]
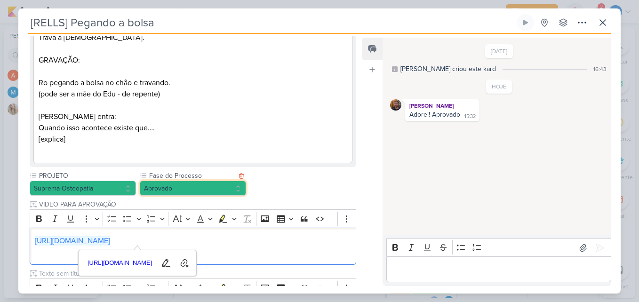
click at [217, 185] on button "Aprovado" at bounding box center [193, 188] width 106 height 15
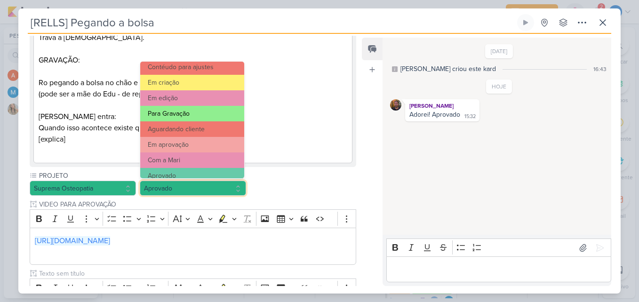
scroll to position [91, 0]
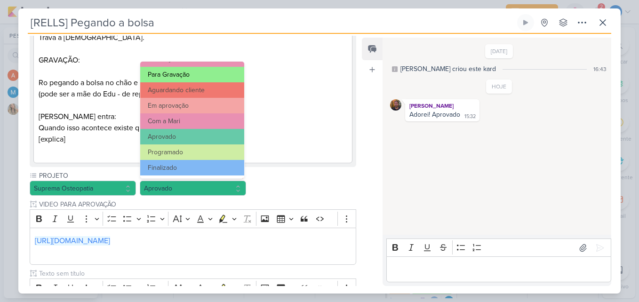
click at [209, 160] on button "Finalizado" at bounding box center [192, 168] width 104 height 16
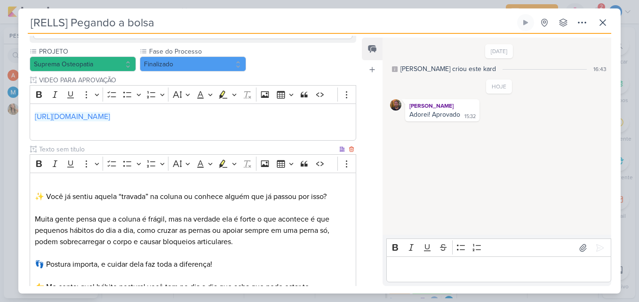
scroll to position [365, 0]
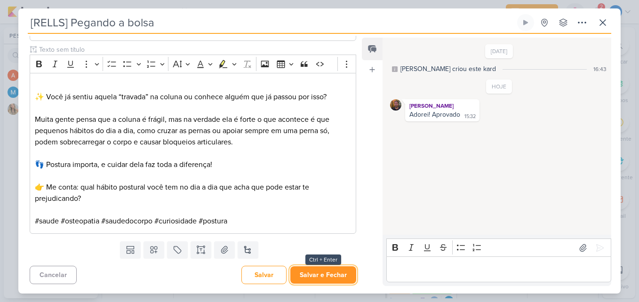
click at [346, 277] on button "Salvar e Fechar" at bounding box center [323, 274] width 66 height 17
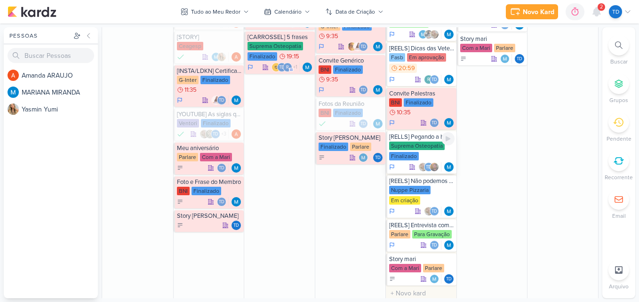
scroll to position [518, 0]
